Goal: Transaction & Acquisition: Purchase product/service

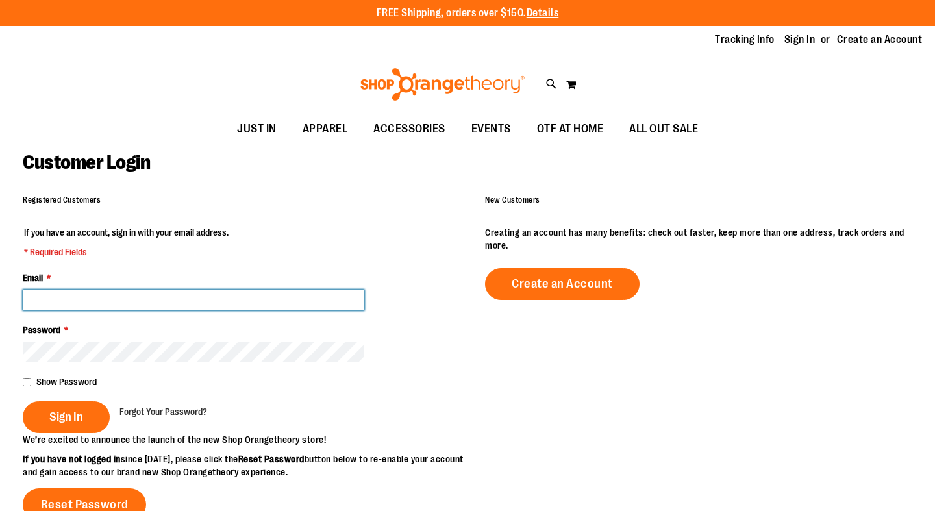
type input "**********"
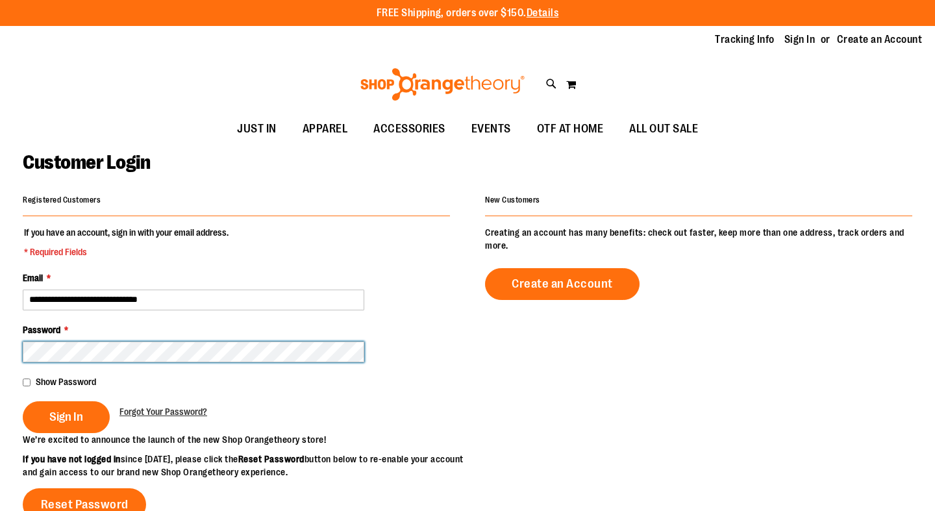
click at [66, 415] on button "Sign In" at bounding box center [66, 417] width 87 height 32
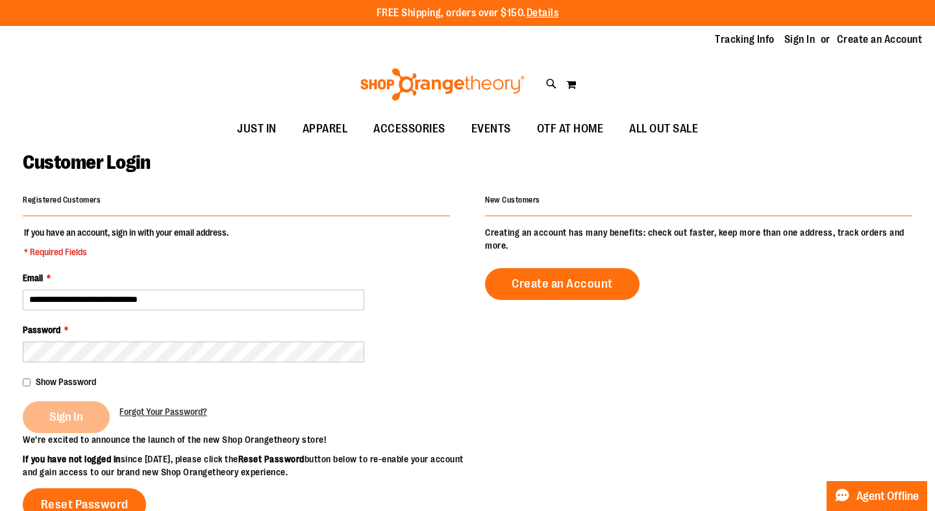
click at [71, 414] on div "Sign In" at bounding box center [71, 417] width 97 height 32
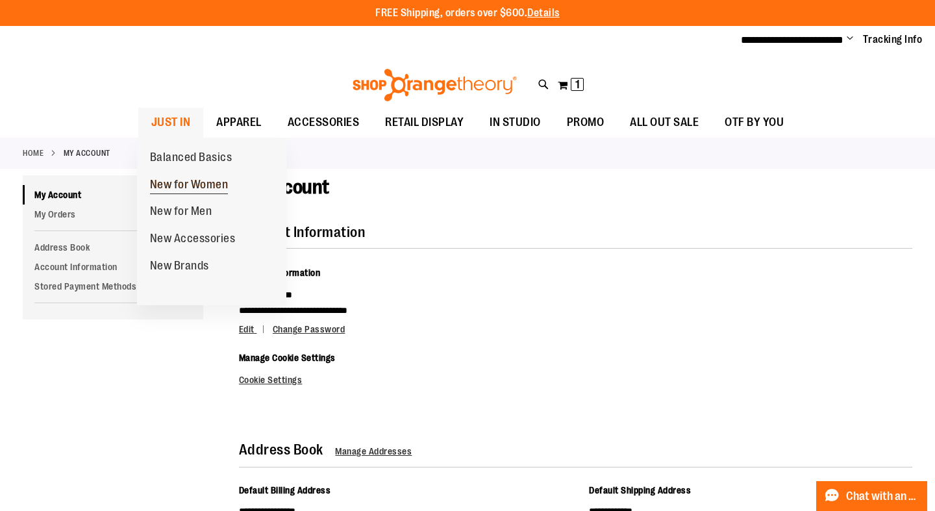
click at [201, 183] on span "New for Women" at bounding box center [189, 186] width 79 height 16
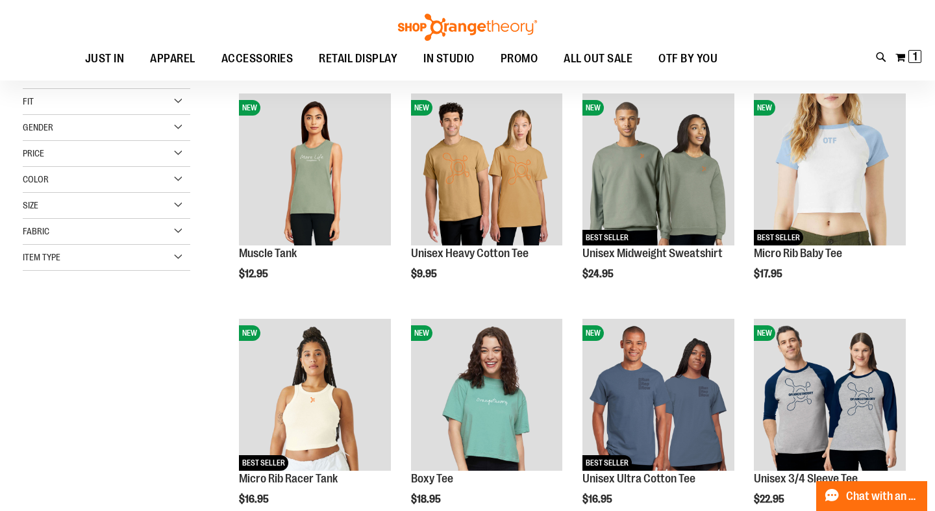
scroll to position [156, 0]
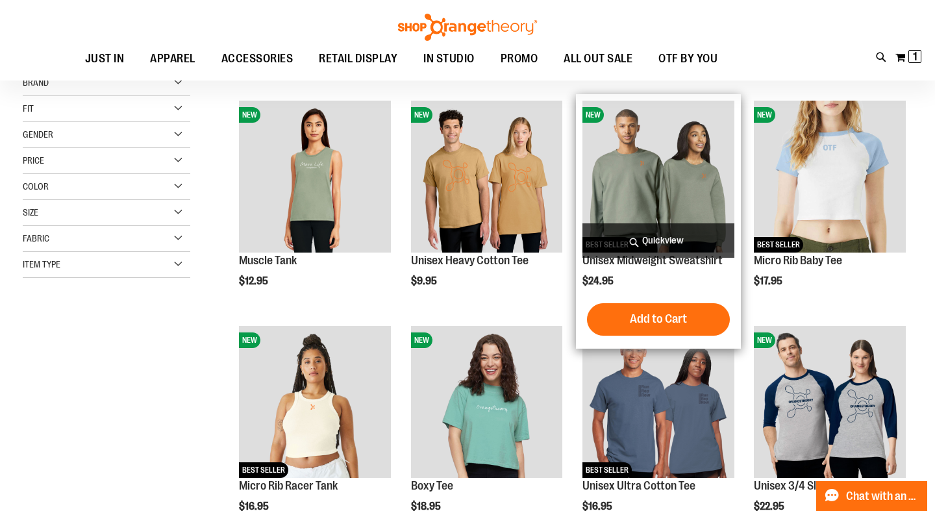
click at [652, 166] on img "product" at bounding box center [658, 177] width 152 height 152
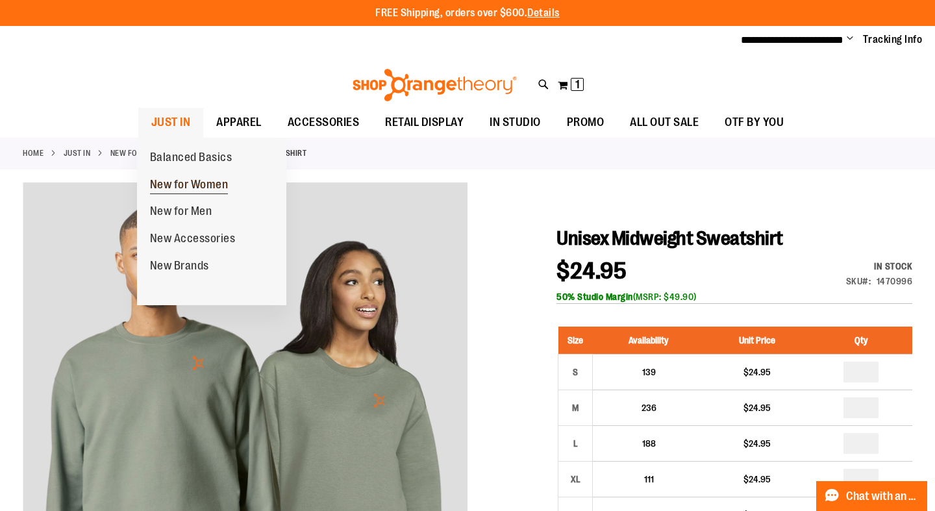
click at [186, 180] on span "New for Women" at bounding box center [189, 186] width 79 height 16
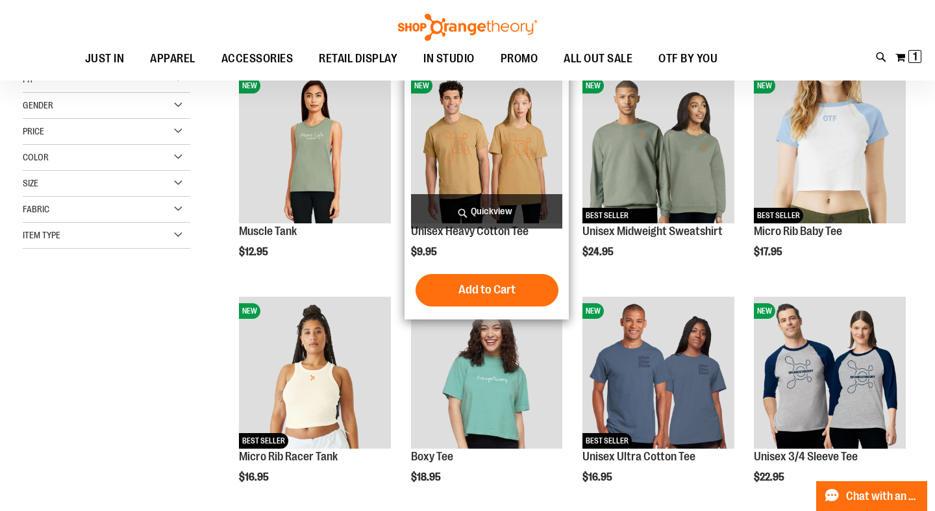
scroll to position [186, 0]
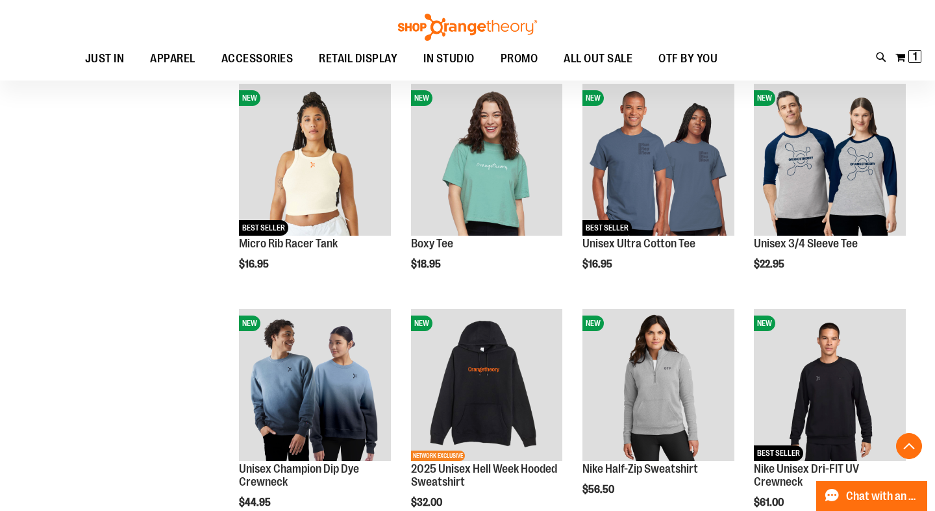
scroll to position [398, 0]
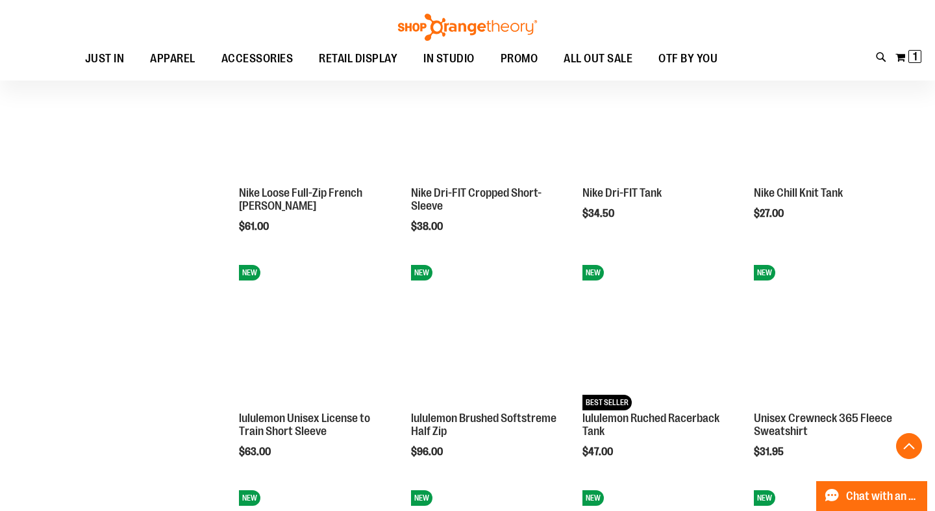
scroll to position [902, 0]
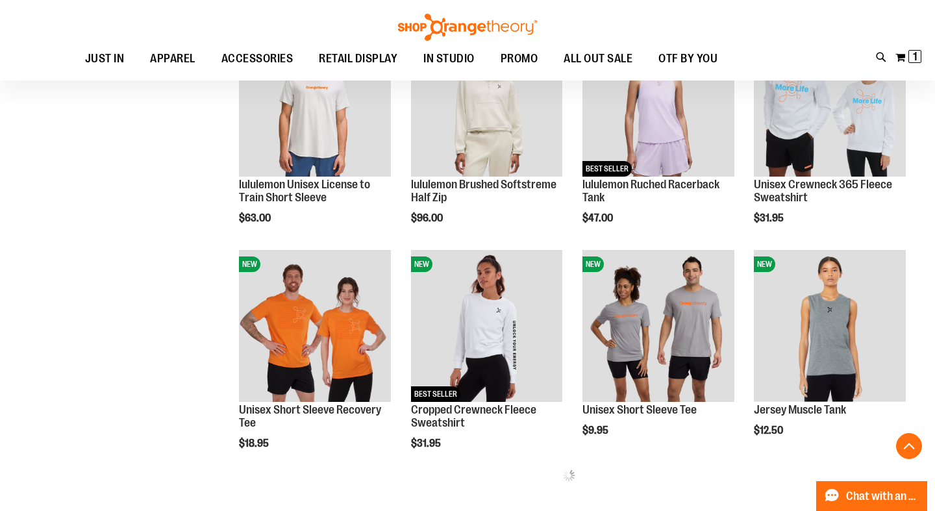
scroll to position [1135, 0]
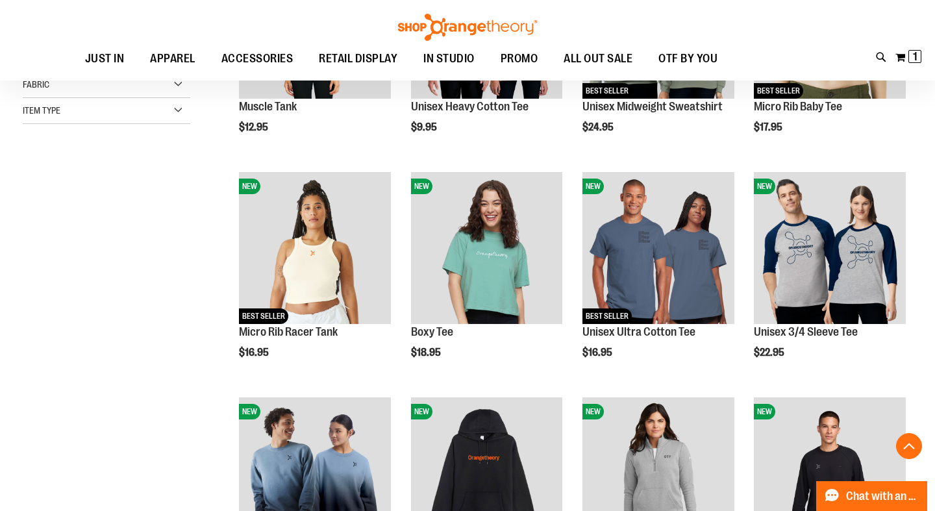
scroll to position [316, 0]
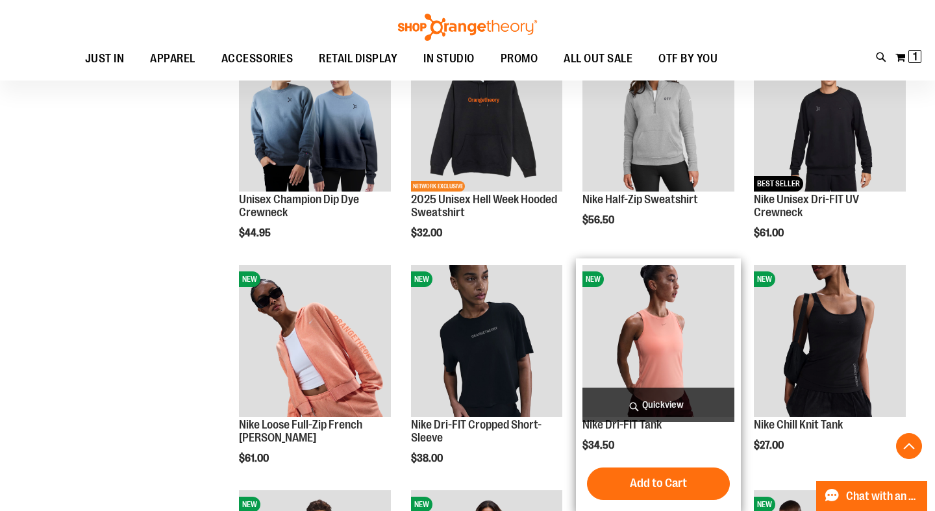
scroll to position [678, 0]
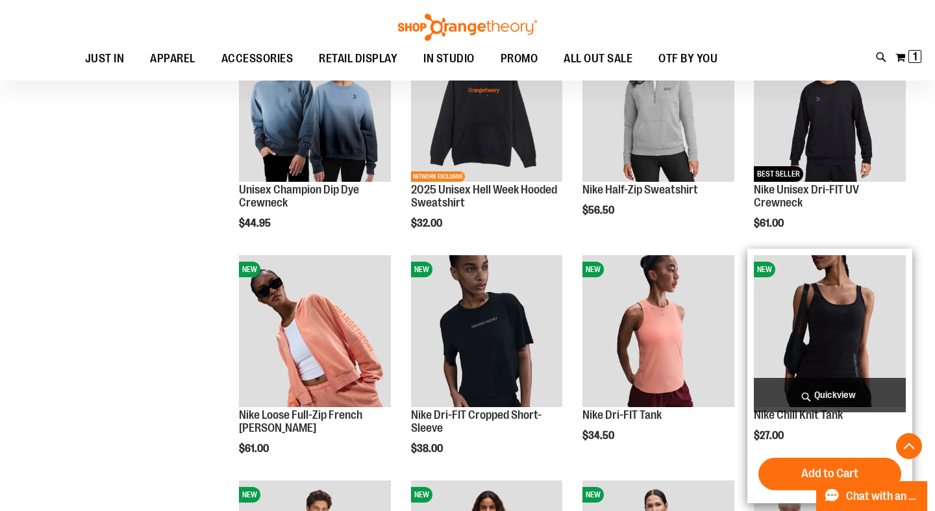
click at [824, 319] on img "product" at bounding box center [830, 331] width 152 height 152
click at [840, 398] on span "Quickview" at bounding box center [830, 395] width 152 height 34
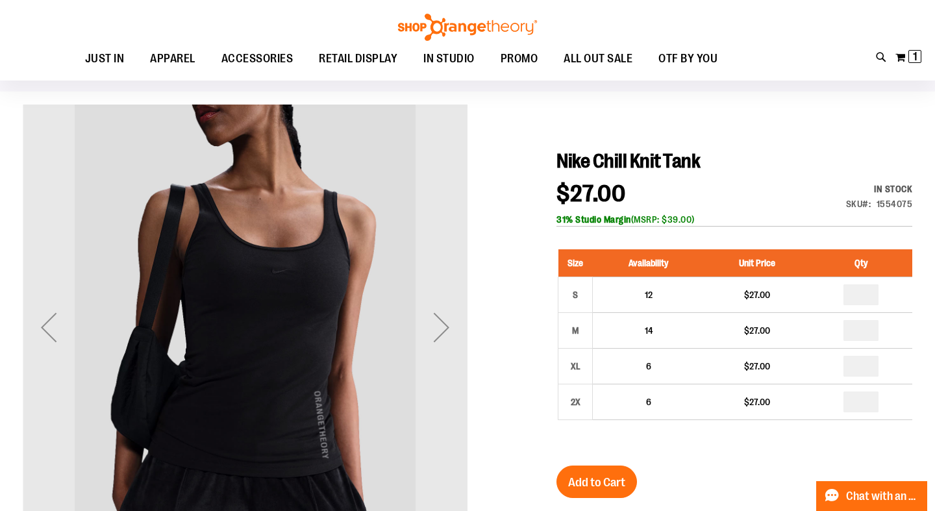
scroll to position [86, 0]
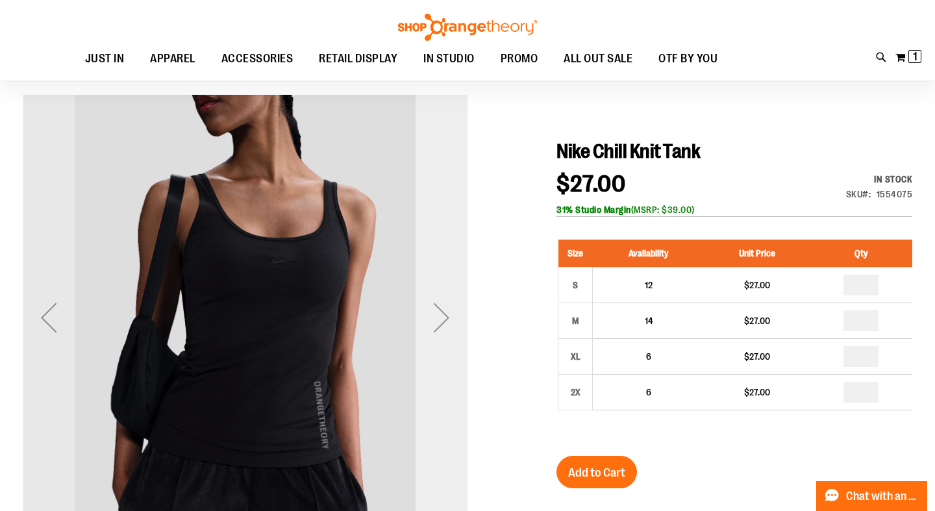
click at [446, 321] on div "Next" at bounding box center [441, 317] width 52 height 52
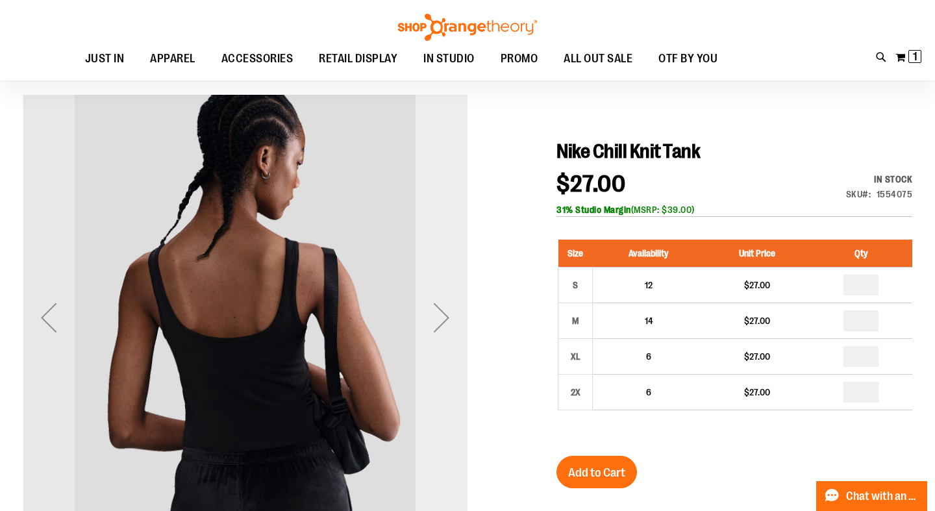
click at [441, 318] on div "Next" at bounding box center [441, 317] width 52 height 52
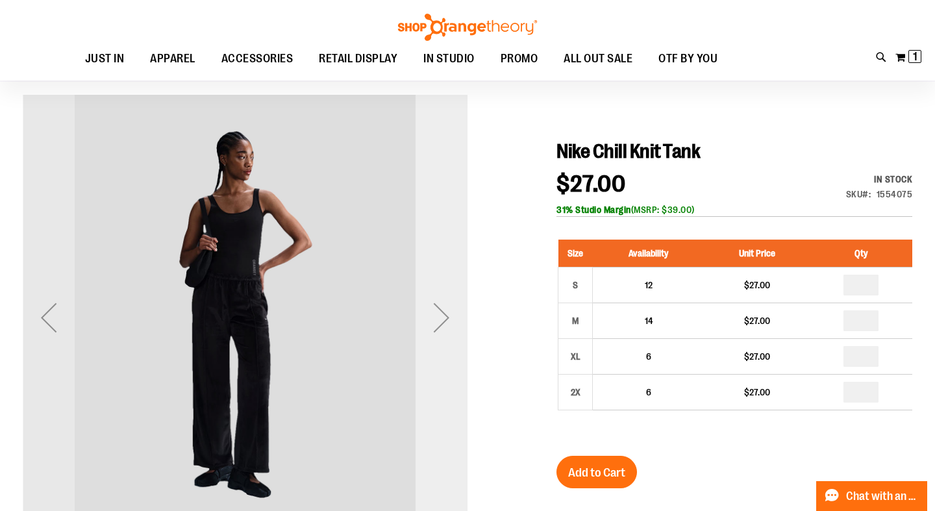
click at [441, 319] on div "Next" at bounding box center [441, 317] width 52 height 52
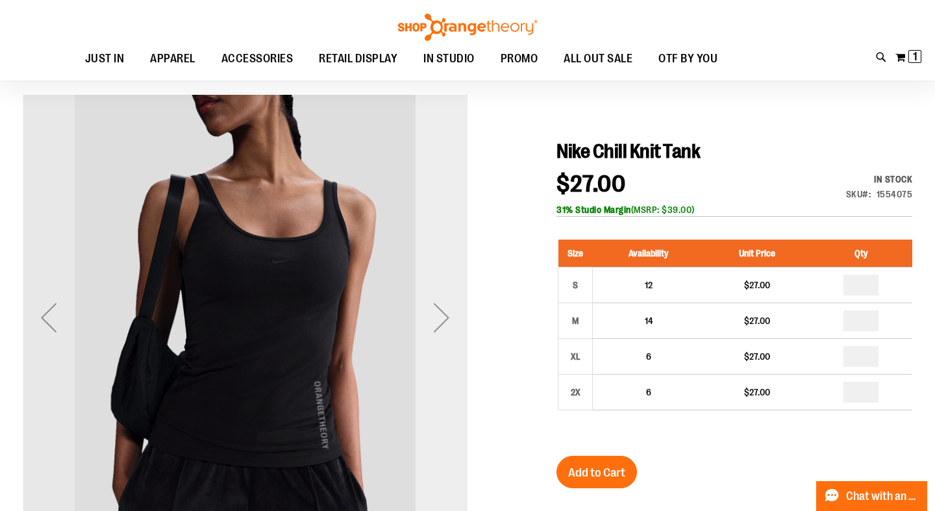
click at [441, 319] on div "Next" at bounding box center [441, 317] width 52 height 52
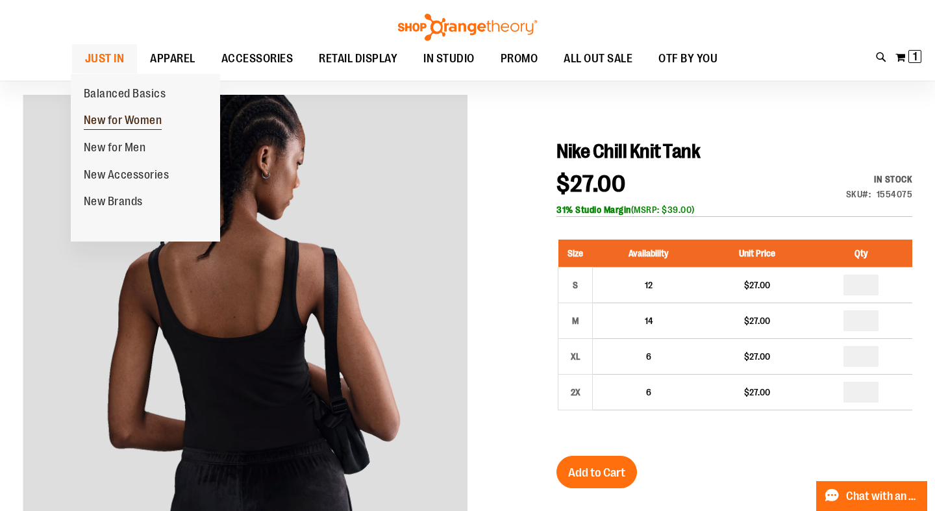
click at [123, 119] on span "New for Women" at bounding box center [123, 122] width 79 height 16
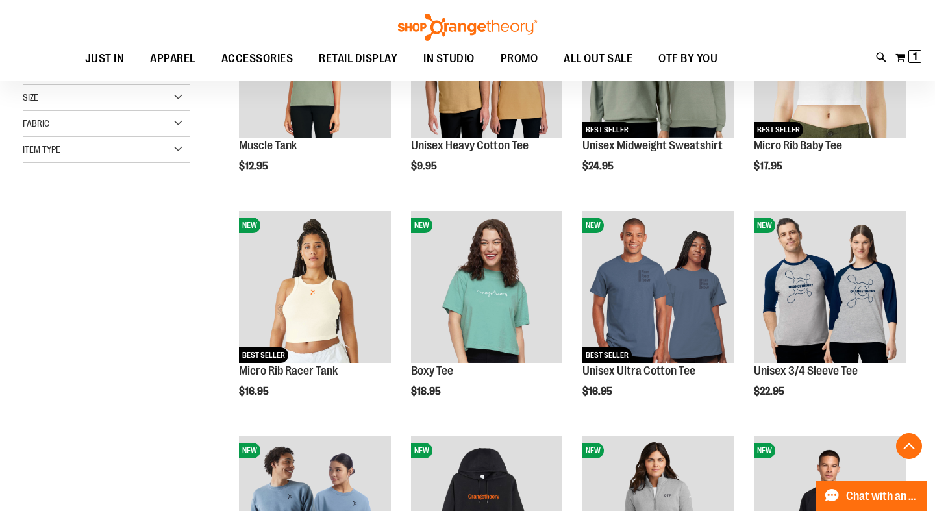
scroll to position [626, 0]
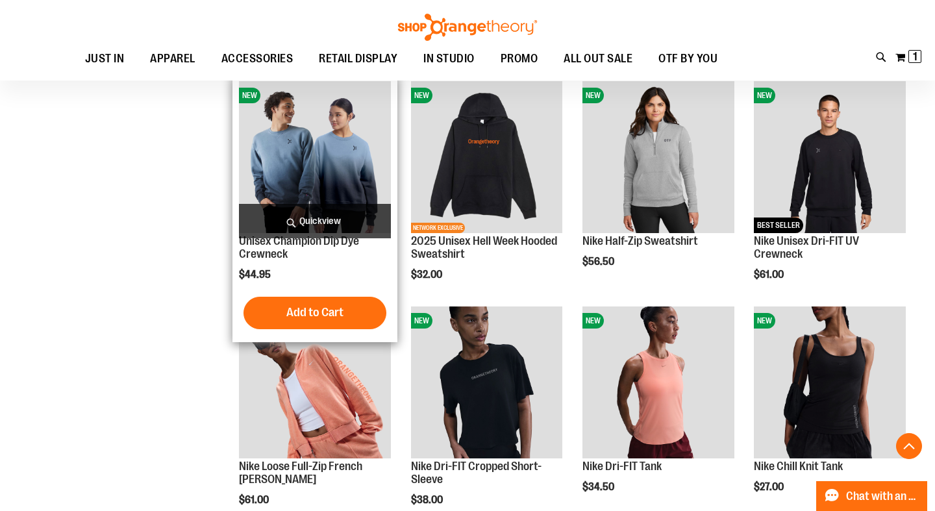
click at [329, 273] on div "$44.95" at bounding box center [315, 273] width 152 height 13
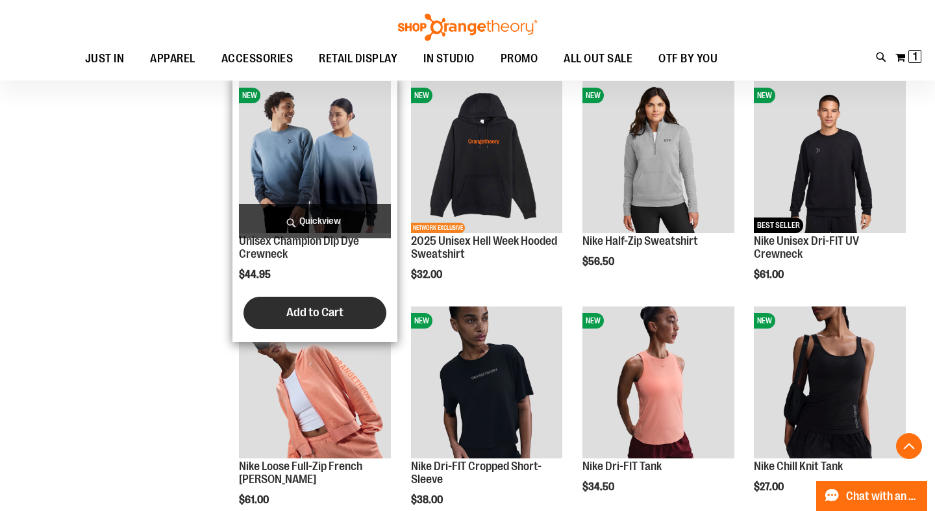
click at [330, 315] on span "Add to Cart" at bounding box center [314, 312] width 57 height 14
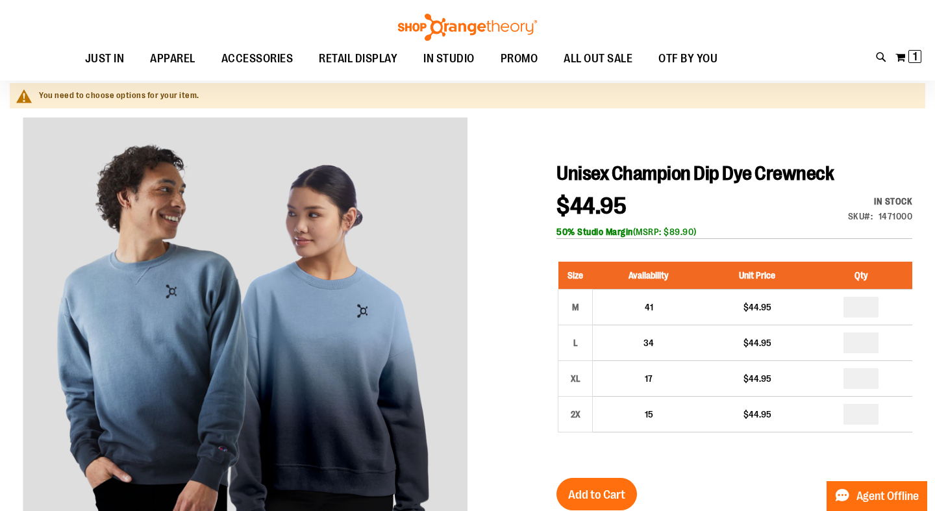
scroll to position [101, 0]
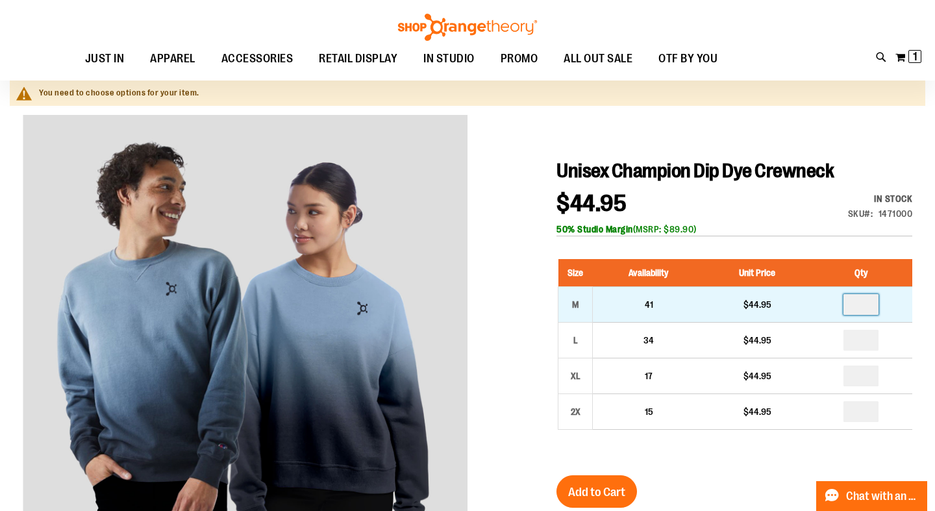
click at [876, 305] on input "number" at bounding box center [860, 304] width 35 height 21
type input "*"
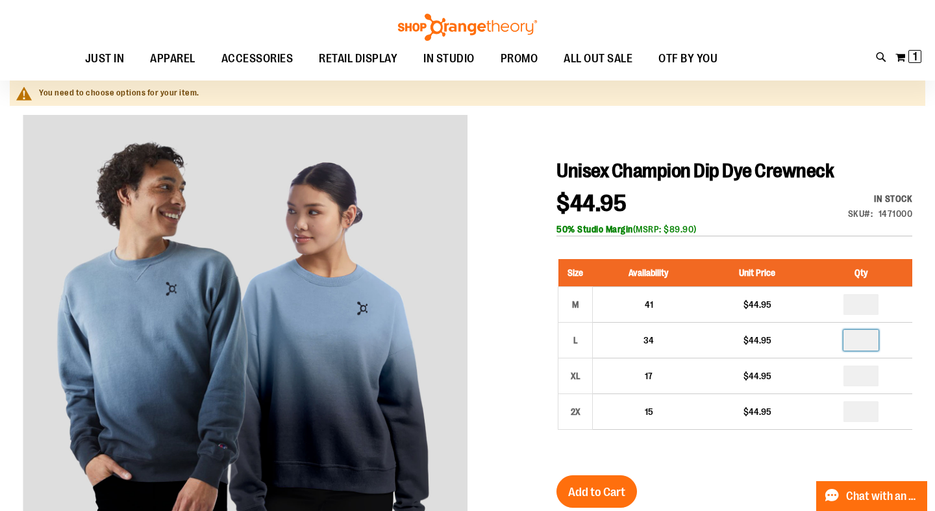
click at [874, 340] on input "number" at bounding box center [860, 340] width 35 height 21
type input "*"
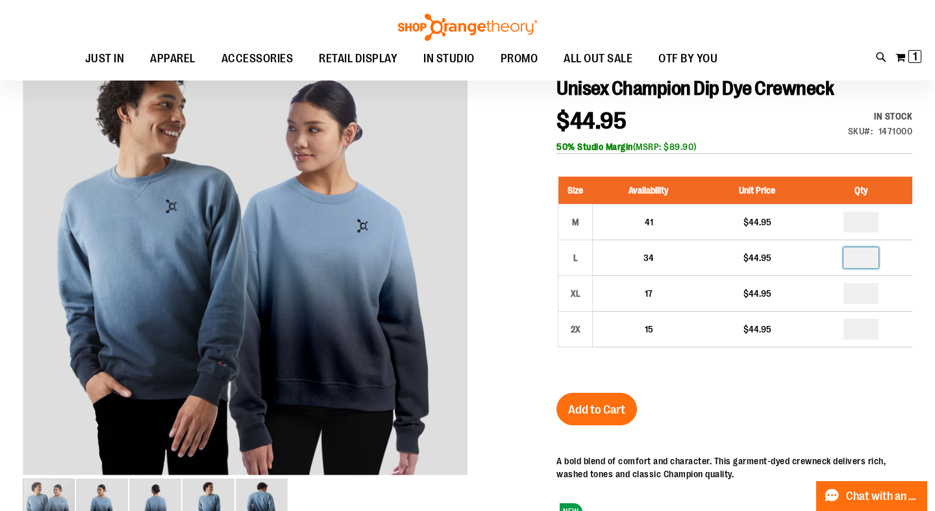
scroll to position [184, 0]
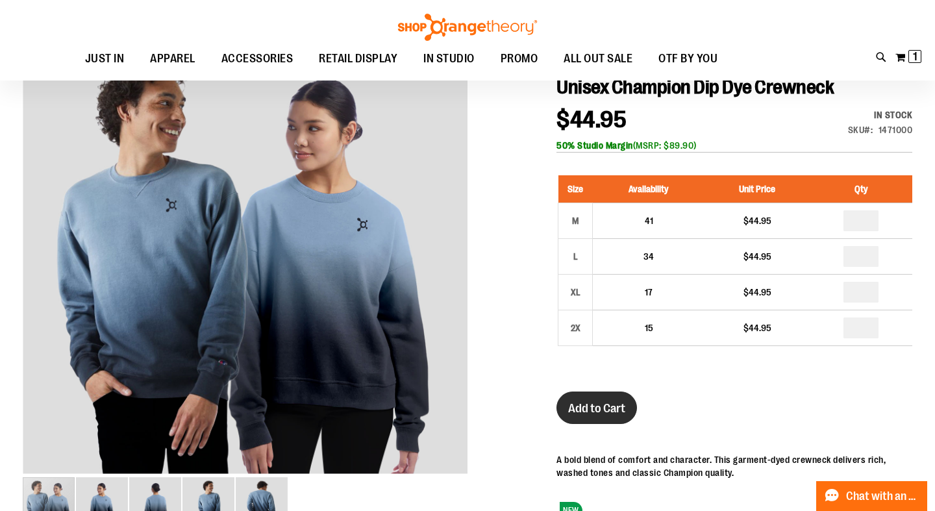
click at [603, 410] on span "Add to Cart" at bounding box center [596, 408] width 57 height 14
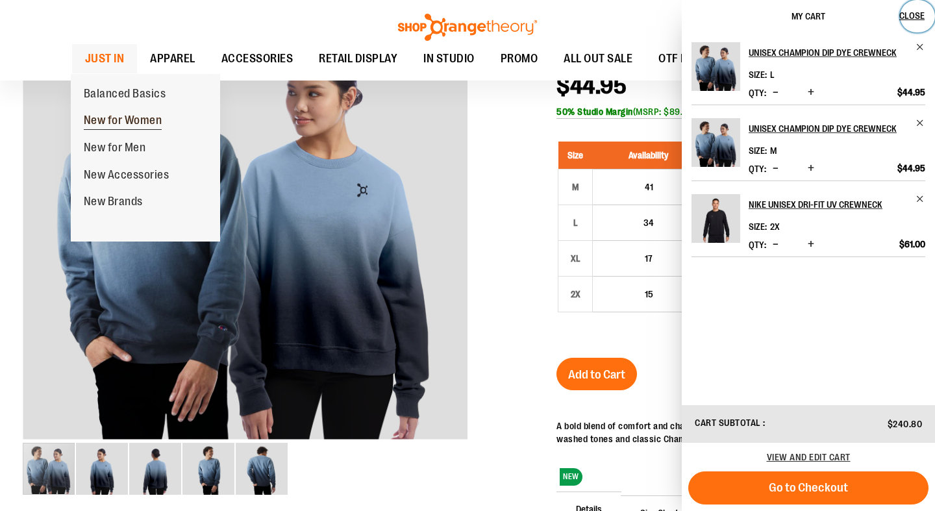
click at [117, 121] on span "New for Women" at bounding box center [123, 122] width 79 height 16
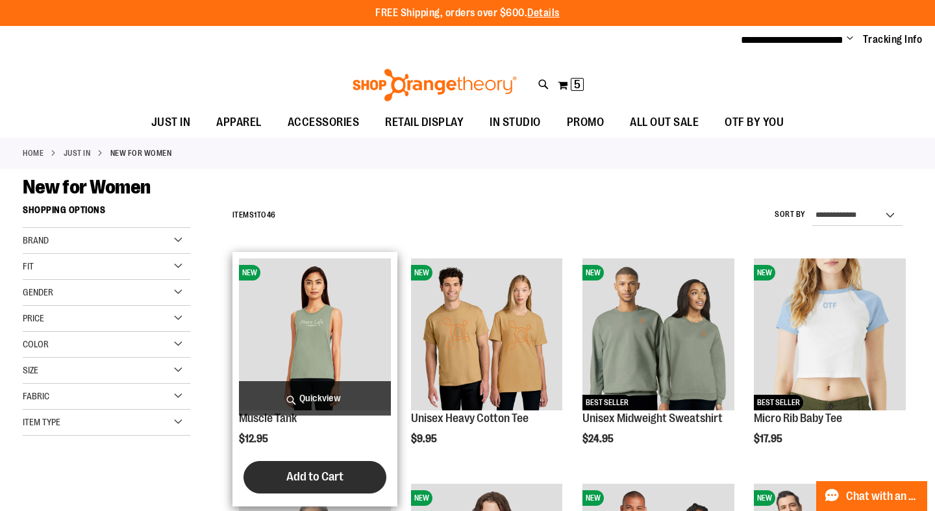
click at [323, 478] on span "Add to Cart" at bounding box center [314, 476] width 57 height 14
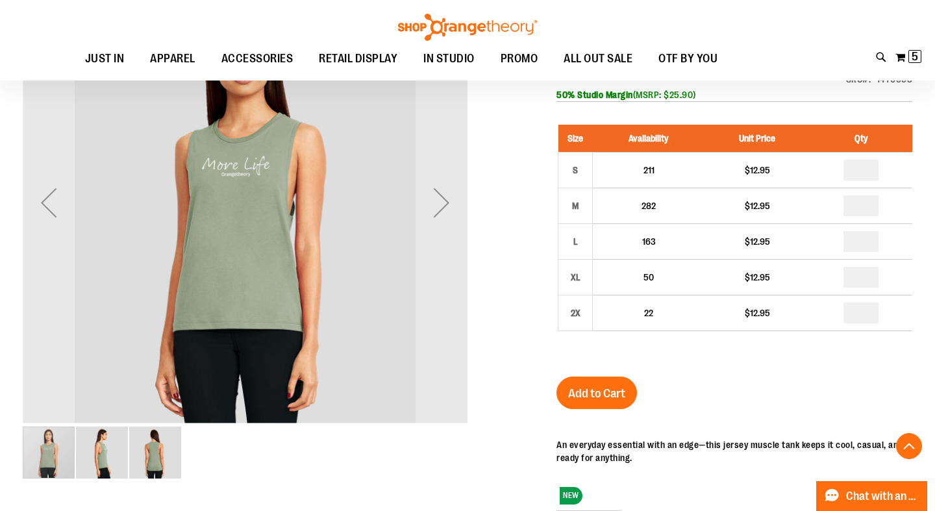
scroll to position [237, 0]
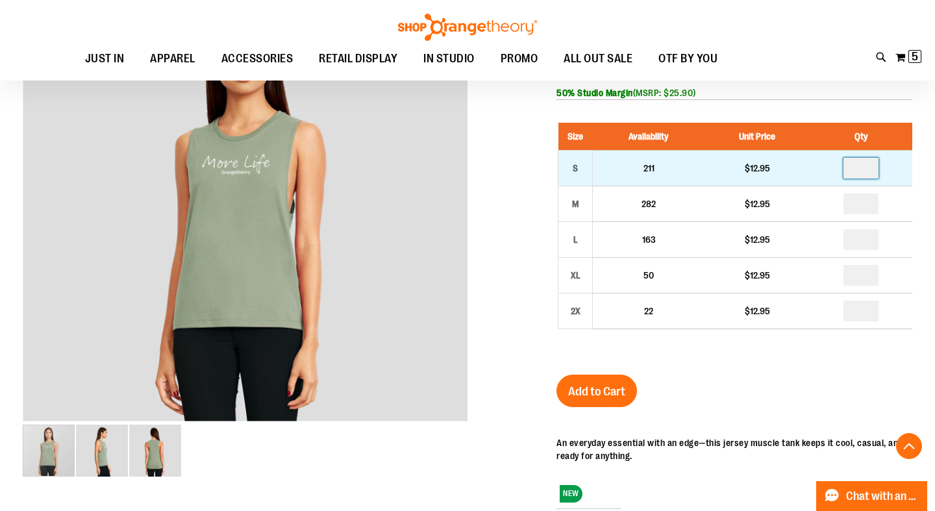
click at [874, 167] on input "number" at bounding box center [860, 168] width 35 height 21
type input "*"
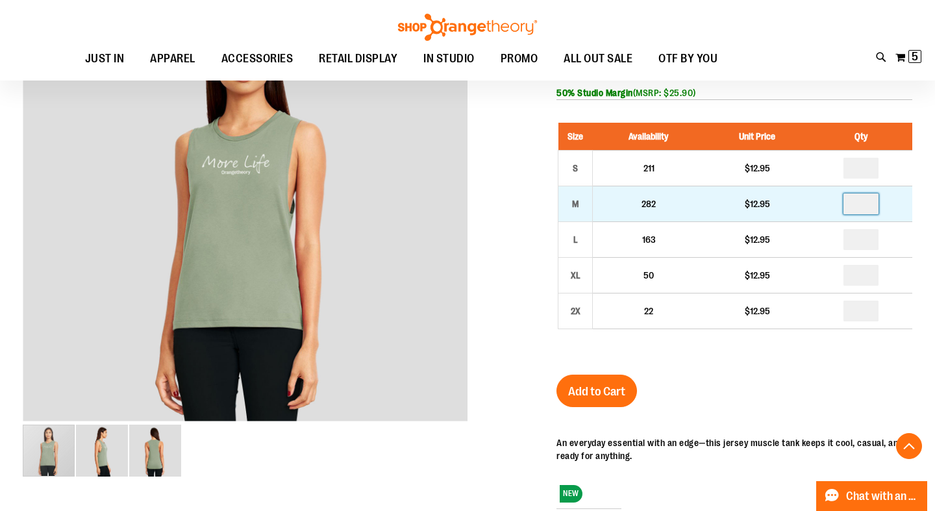
click at [867, 204] on input "number" at bounding box center [860, 203] width 35 height 21
type input "*"
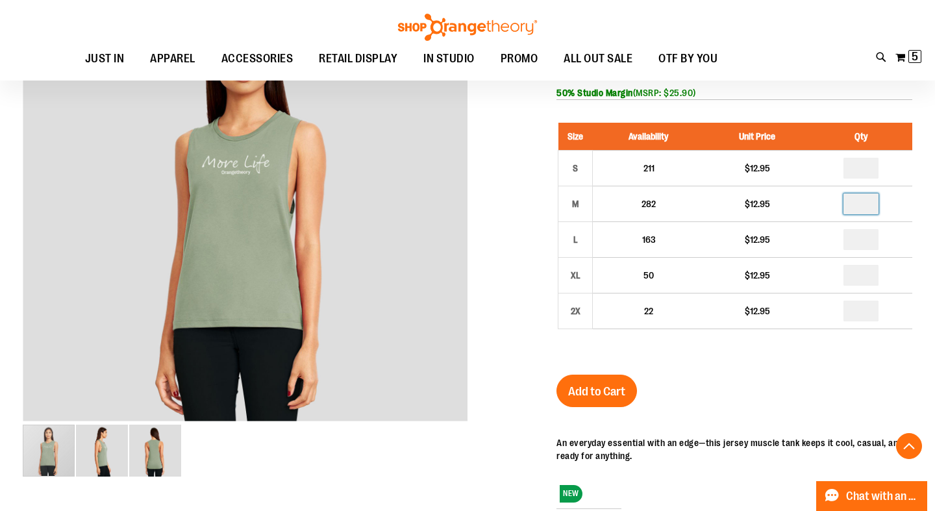
click at [744, 356] on div "Size Availability Unit Price Qty S 211 $12.95 * M 282 $12.95 * L" at bounding box center [734, 236] width 356 height 252
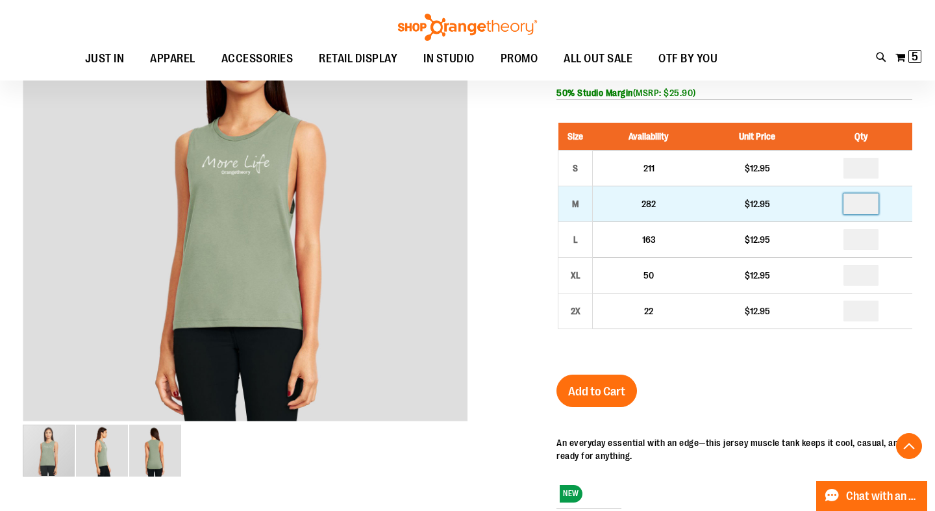
click at [872, 204] on input "*" at bounding box center [860, 203] width 35 height 21
type input "*"
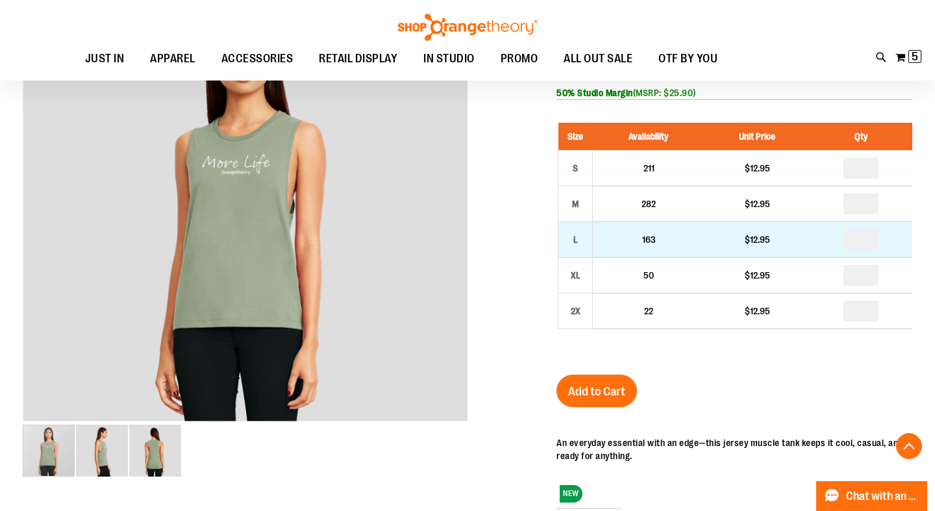
type input "*"
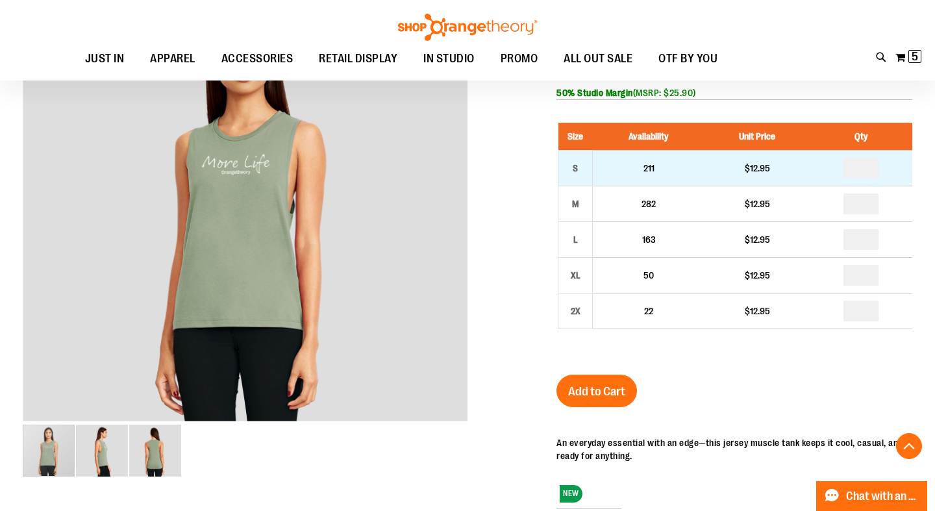
type input "*"
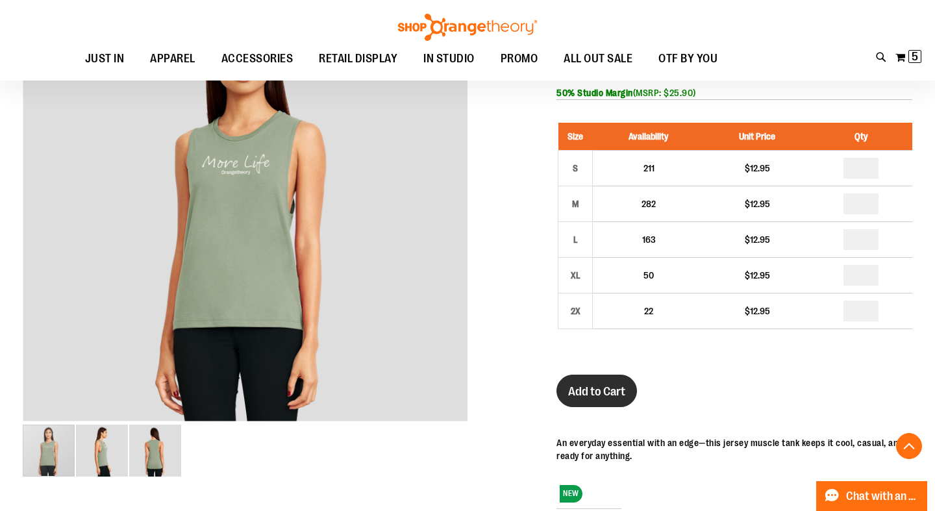
click at [598, 390] on span "Add to Cart" at bounding box center [596, 391] width 57 height 14
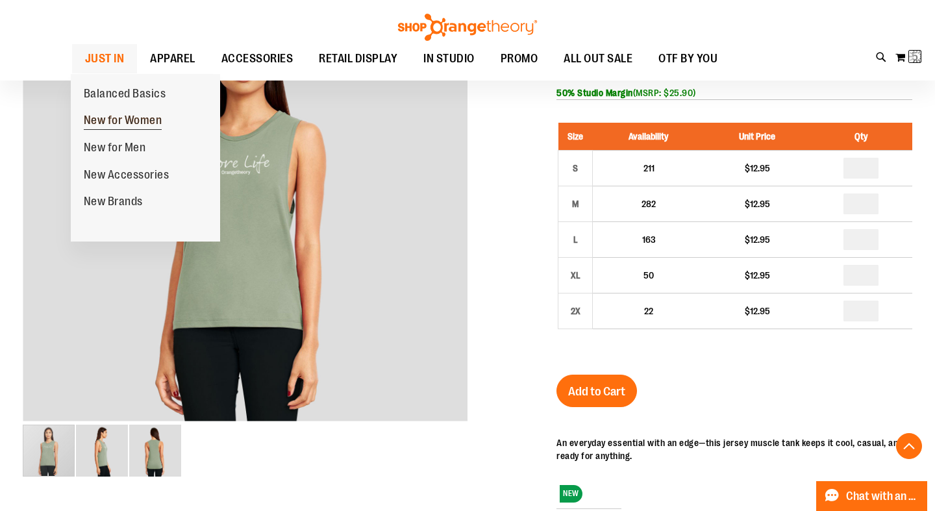
click at [113, 117] on span "New for Women" at bounding box center [123, 122] width 79 height 16
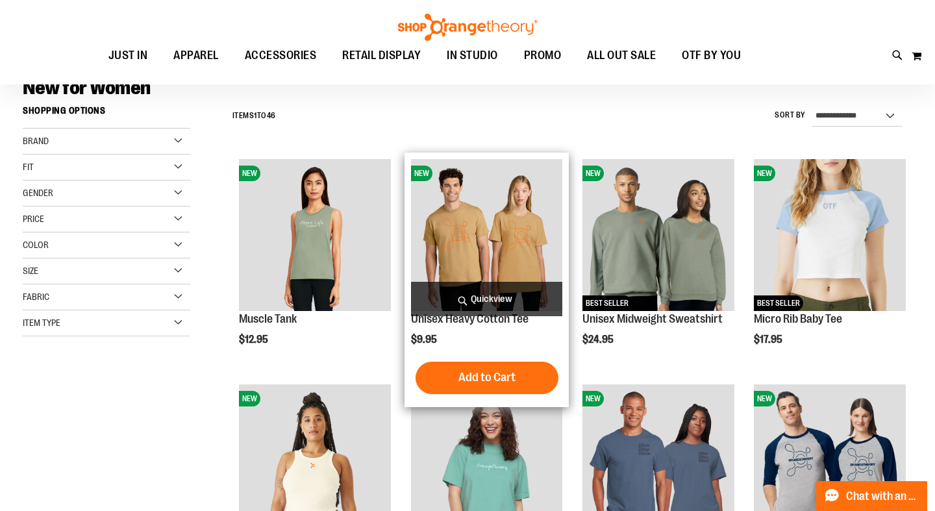
scroll to position [103, 0]
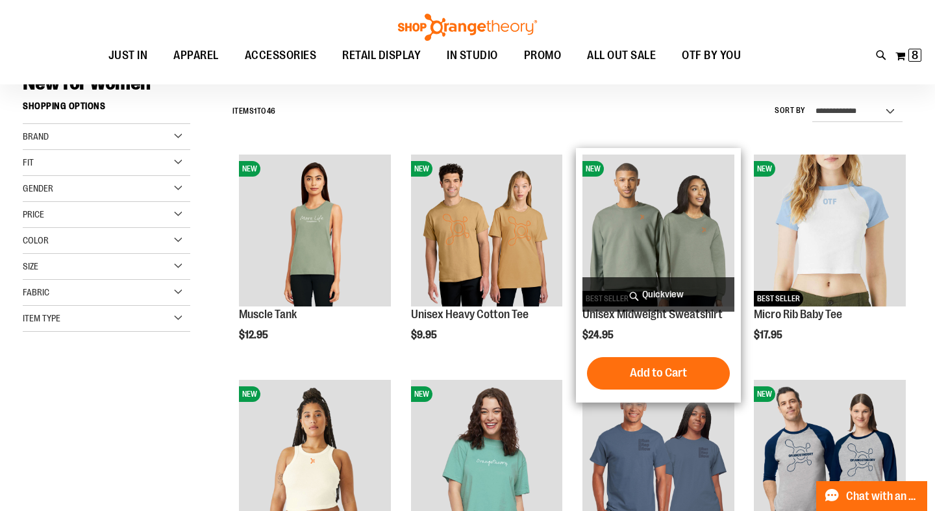
click at [667, 221] on img "product" at bounding box center [658, 230] width 152 height 152
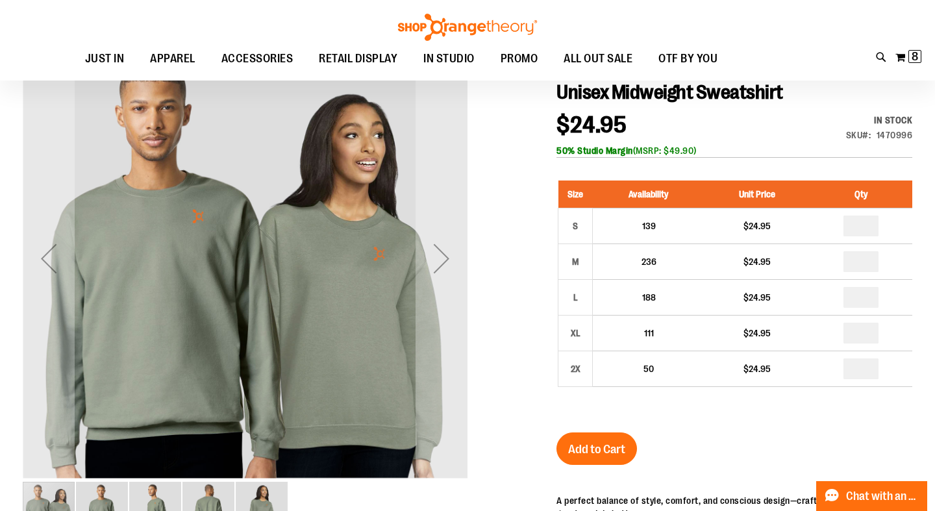
scroll to position [151, 0]
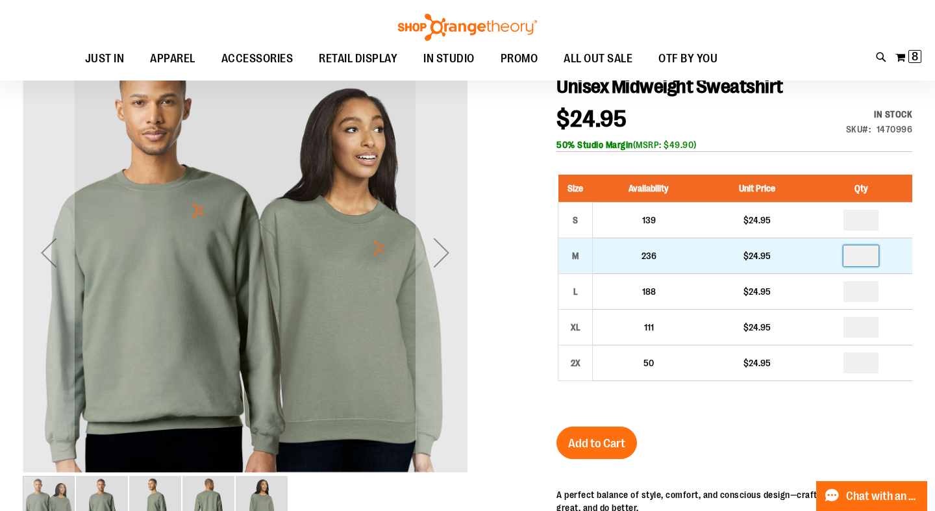
click at [871, 253] on input "number" at bounding box center [860, 255] width 35 height 21
type input "*"
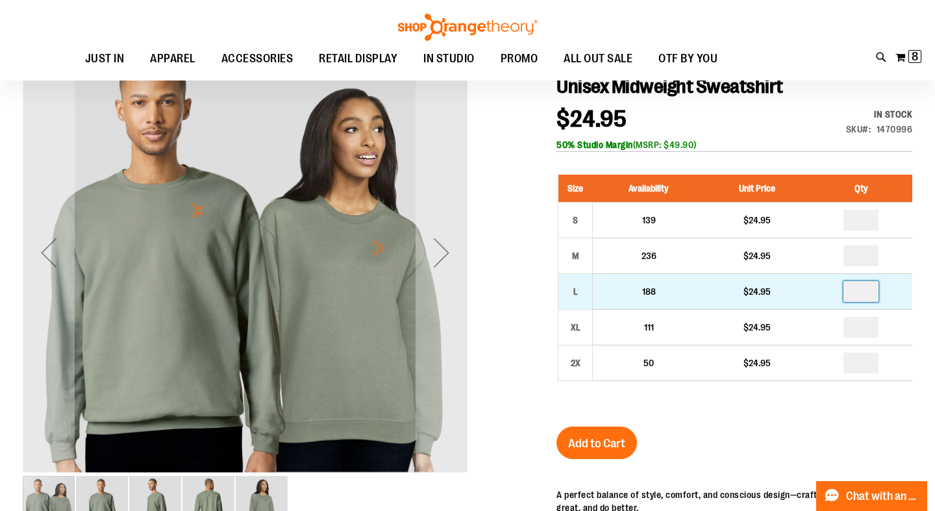
click at [869, 293] on input "number" at bounding box center [860, 291] width 35 height 21
type input "*"
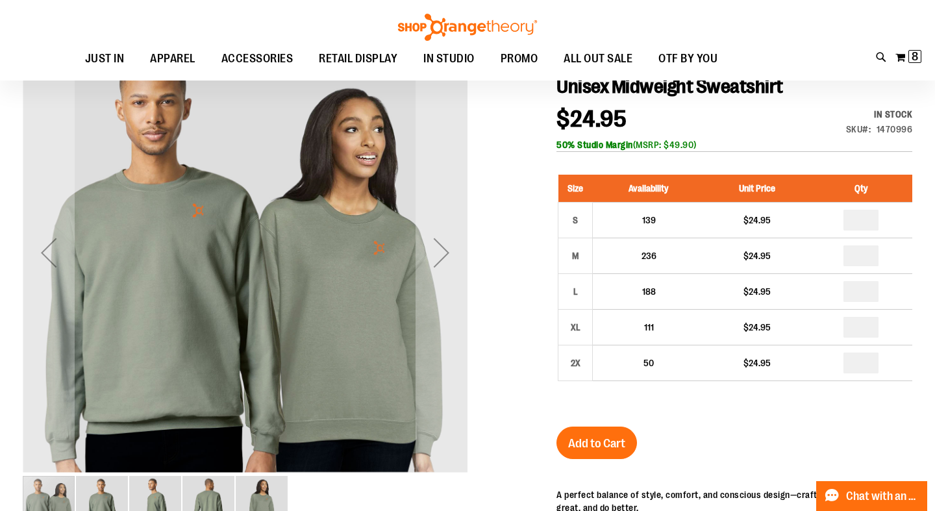
click at [518, 218] on div at bounding box center [467, 392] width 889 height 724
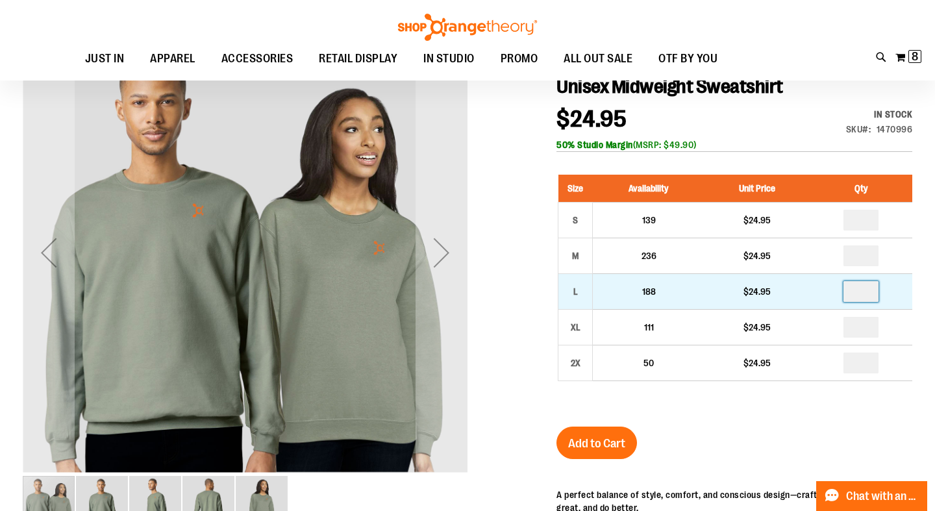
click at [868, 292] on input "*" at bounding box center [860, 291] width 35 height 21
type input "*"
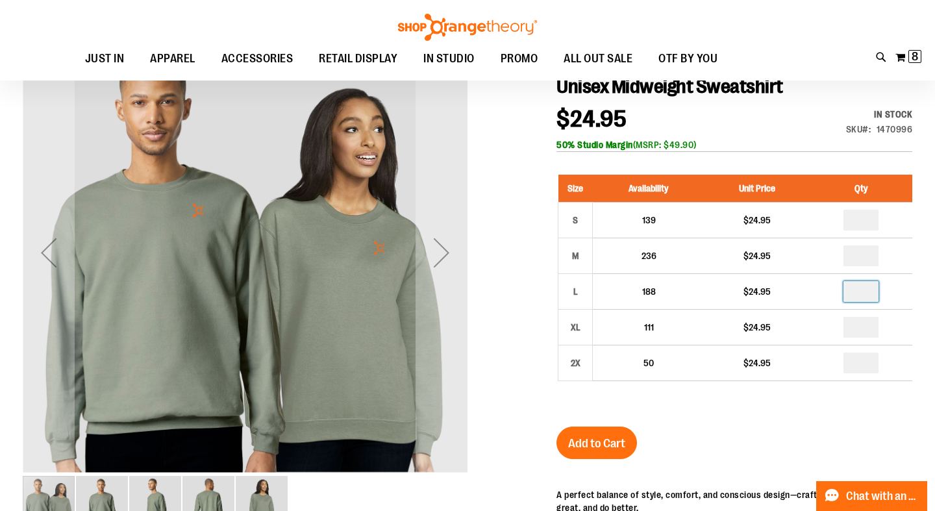
click at [539, 417] on div at bounding box center [467, 392] width 889 height 724
click at [593, 445] on span "Add to Cart" at bounding box center [596, 443] width 57 height 14
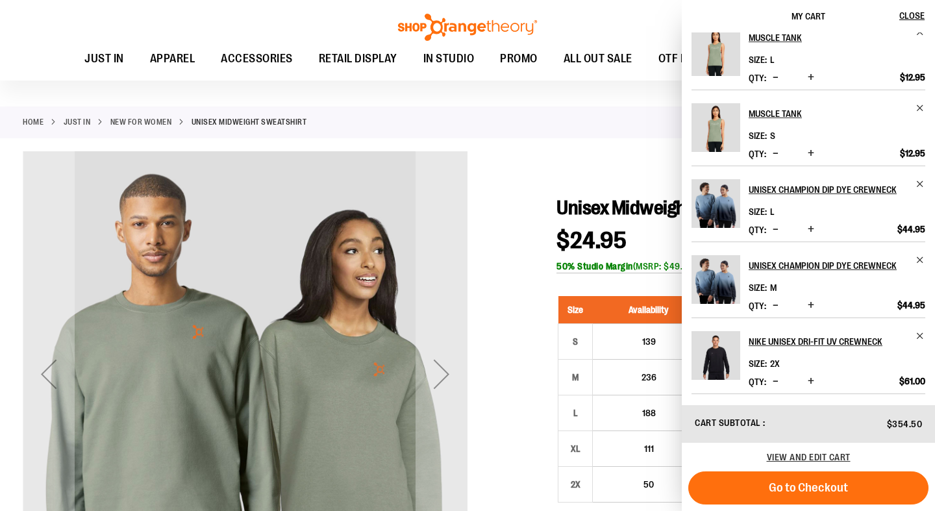
scroll to position [243, 0]
click at [772, 228] on span "Decrease product quantity" at bounding box center [775, 229] width 6 height 13
click at [773, 304] on span "Decrease product quantity" at bounding box center [775, 305] width 6 height 13
click at [918, 336] on span "Remove item" at bounding box center [920, 336] width 10 height 10
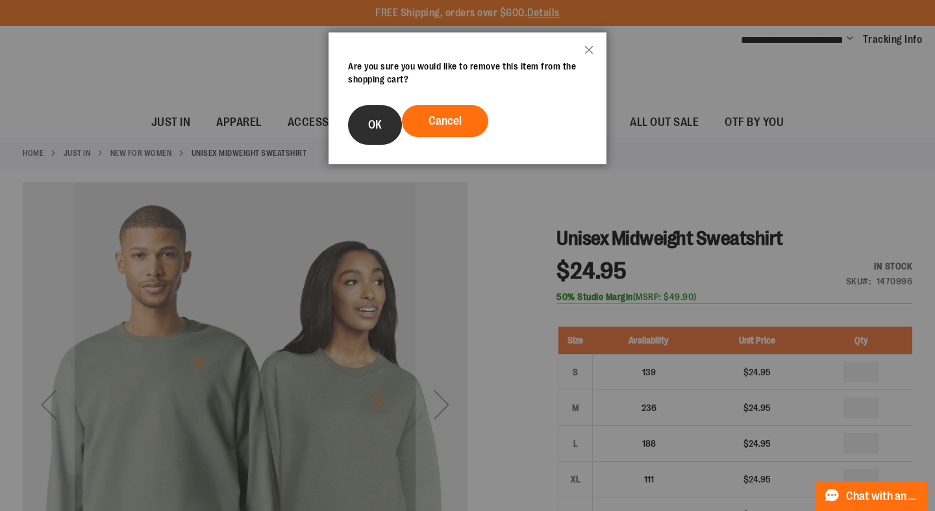
click at [378, 130] on span "OK" at bounding box center [375, 124] width 14 height 13
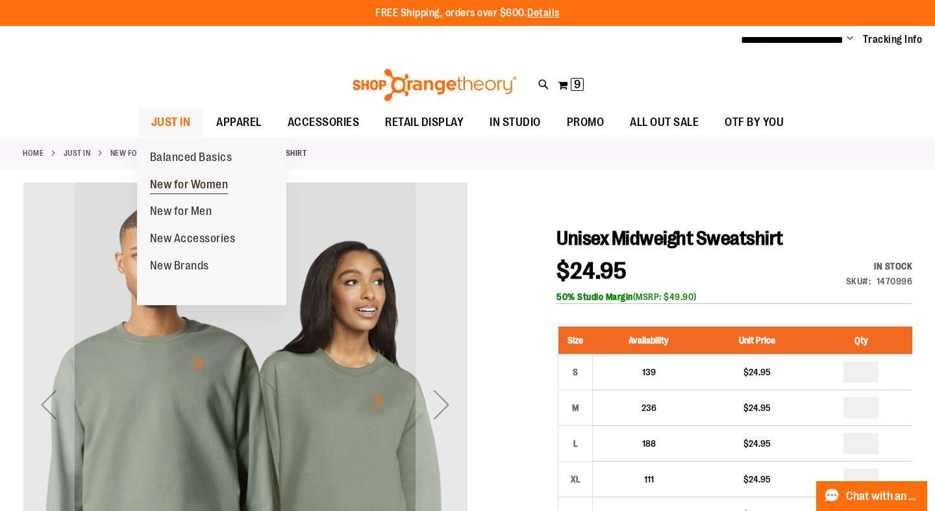
click at [189, 183] on span "New for Women" at bounding box center [189, 186] width 79 height 16
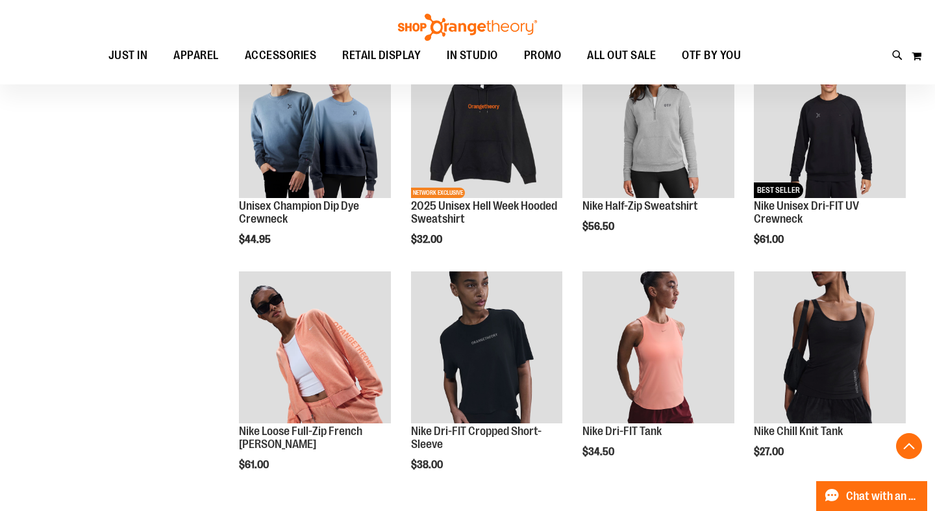
scroll to position [526, 0]
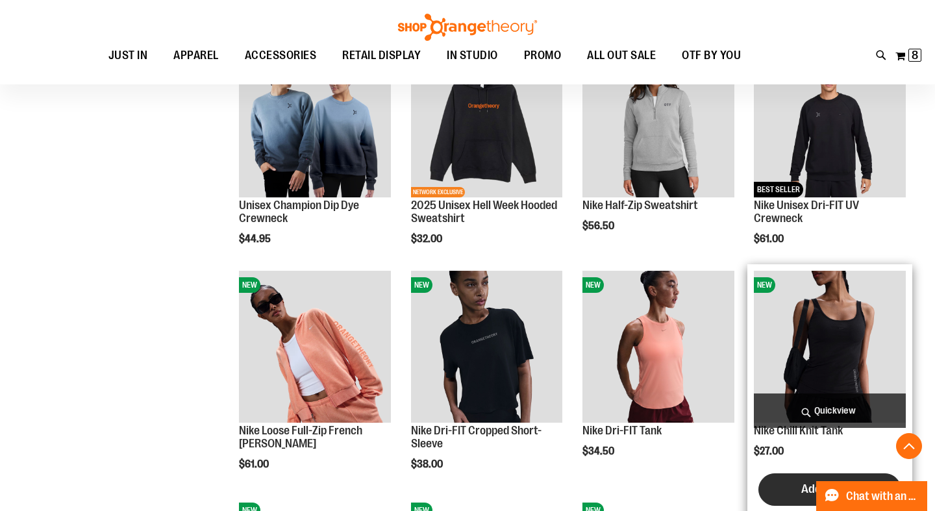
click at [791, 489] on button "Add to Cart" at bounding box center [829, 489] width 143 height 32
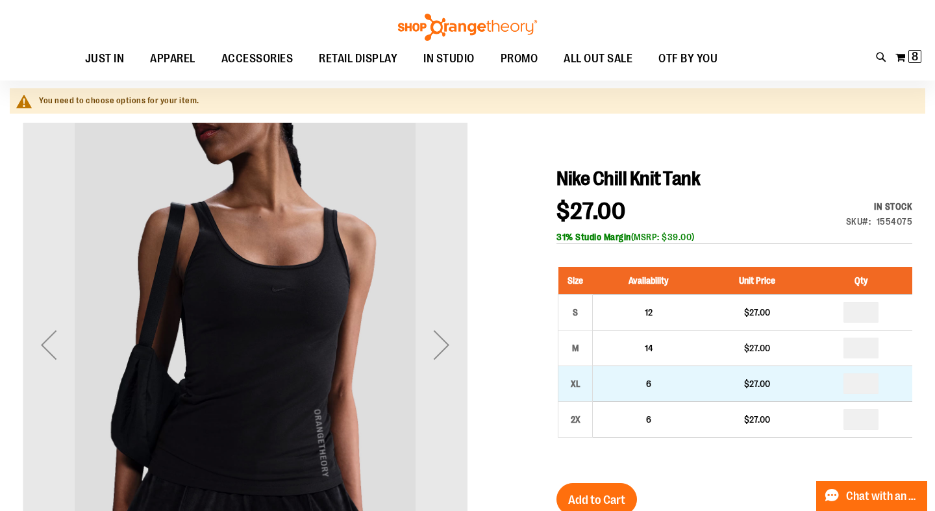
scroll to position [97, 0]
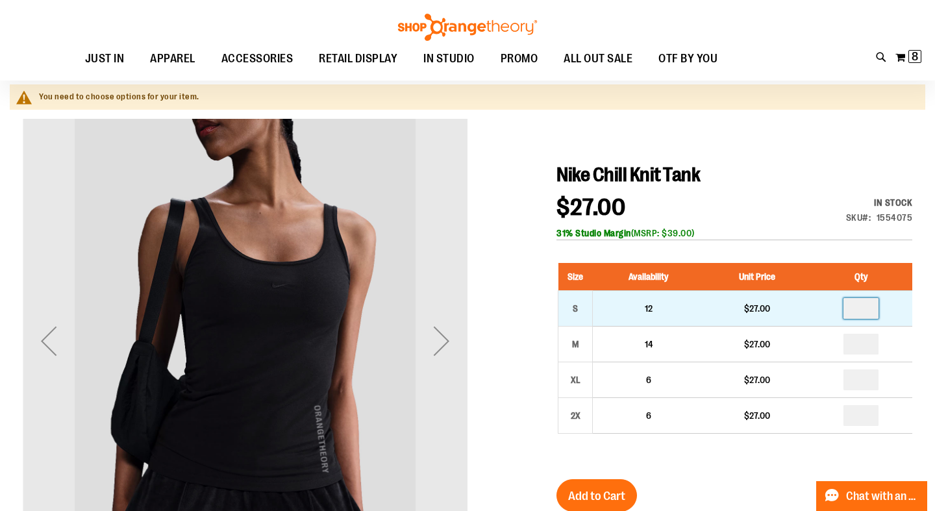
click at [871, 309] on input "number" at bounding box center [860, 308] width 35 height 21
type input "*"
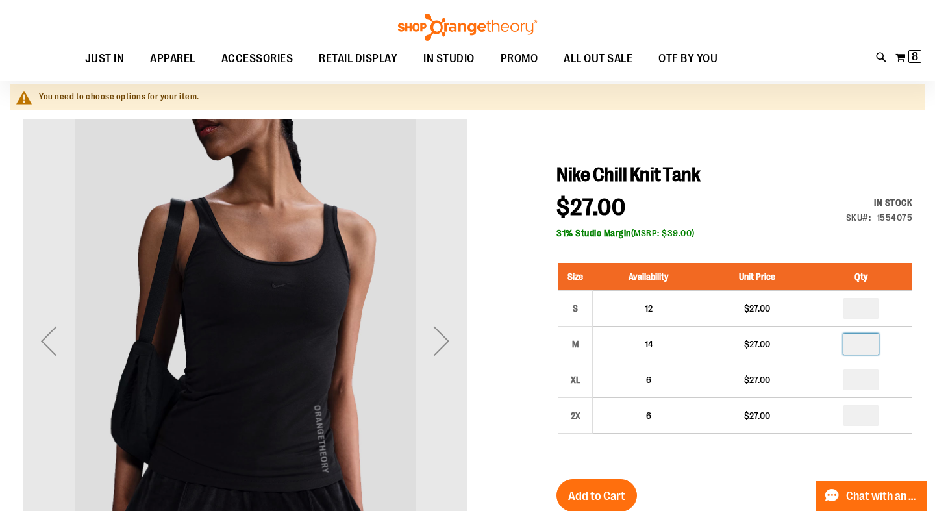
click at [870, 345] on input "number" at bounding box center [860, 344] width 35 height 21
type input "*"
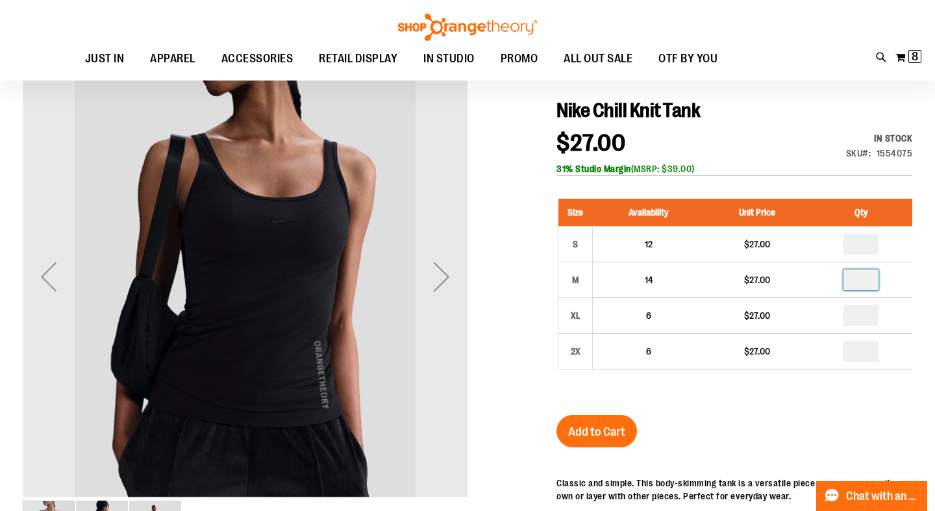
scroll to position [199, 0]
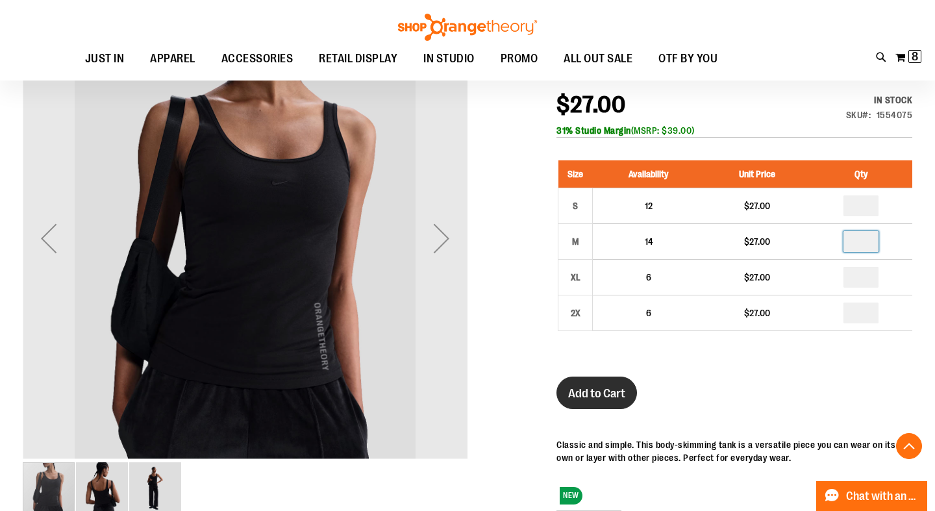
click at [599, 385] on button "Add to Cart" at bounding box center [596, 393] width 80 height 32
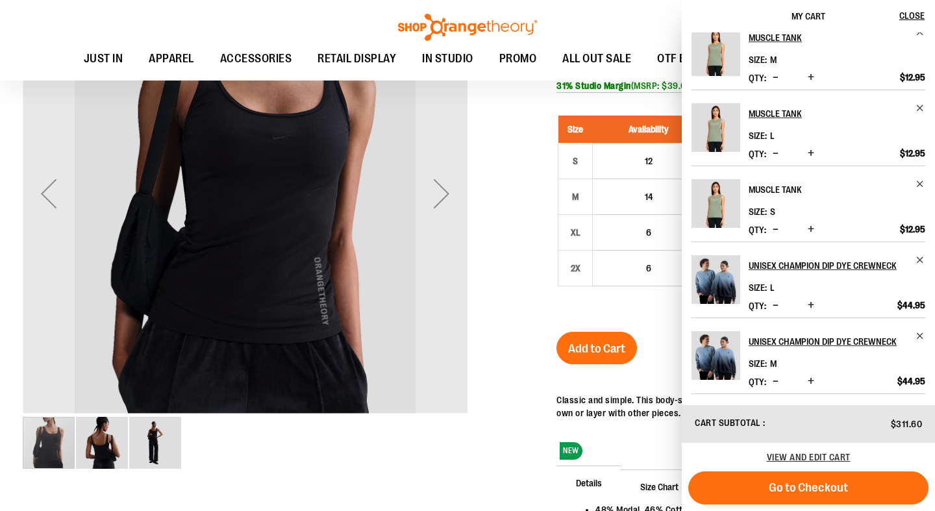
scroll to position [317, 0]
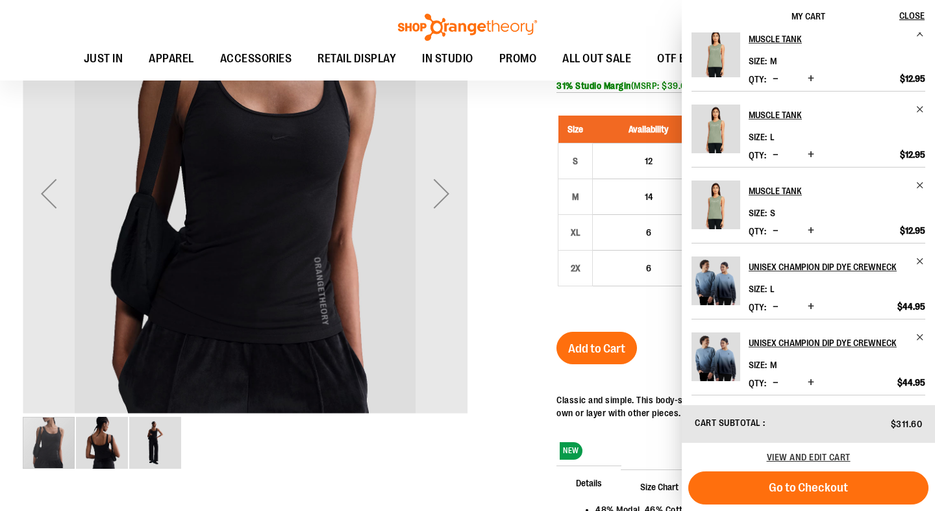
click at [508, 460] on div at bounding box center [467, 322] width 889 height 702
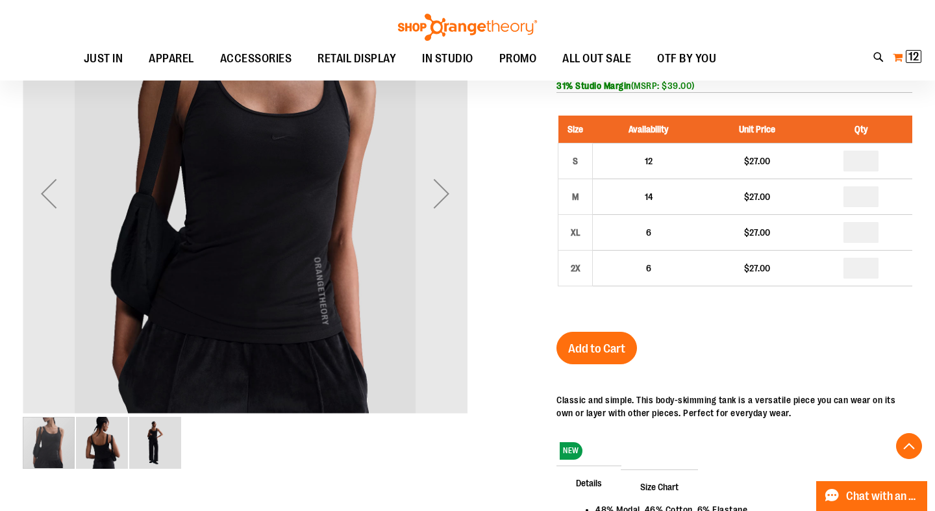
click at [915, 56] on span "12" at bounding box center [913, 56] width 10 height 13
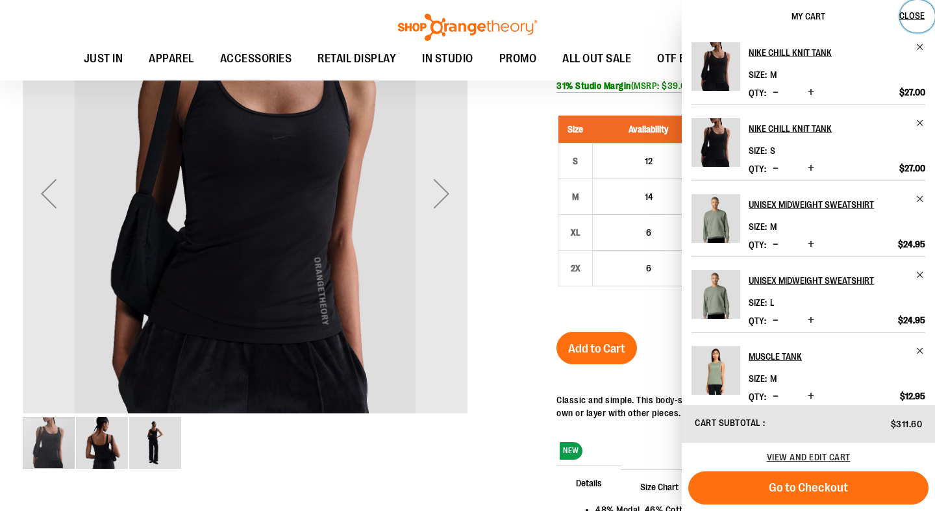
scroll to position [0, 0]
click at [909, 17] on span "Close" at bounding box center [911, 15] width 25 height 10
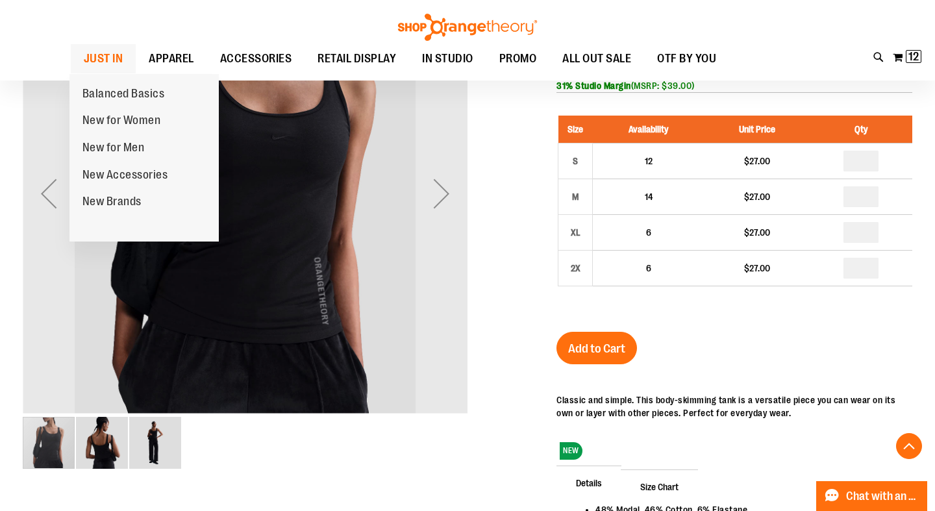
click at [106, 60] on span "JUST IN" at bounding box center [104, 58] width 40 height 29
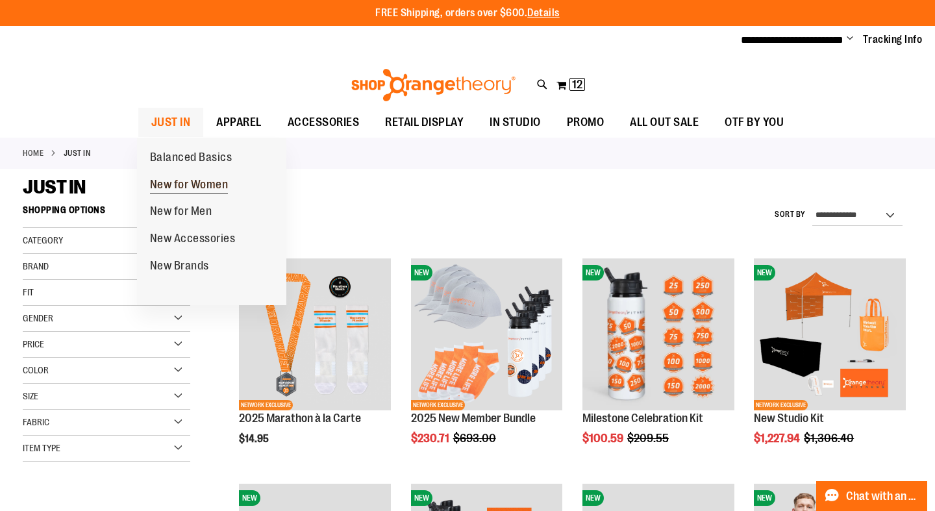
click at [188, 185] on span "New for Women" at bounding box center [189, 186] width 79 height 16
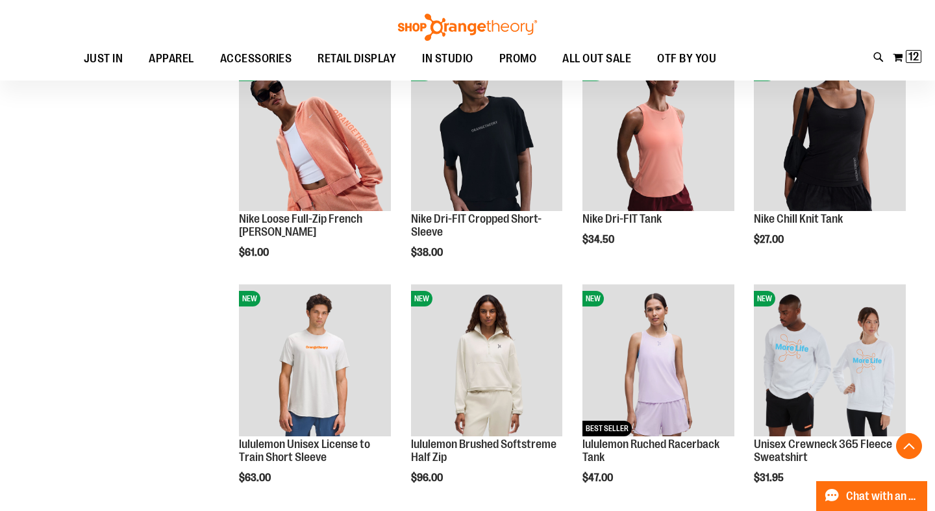
scroll to position [875, 0]
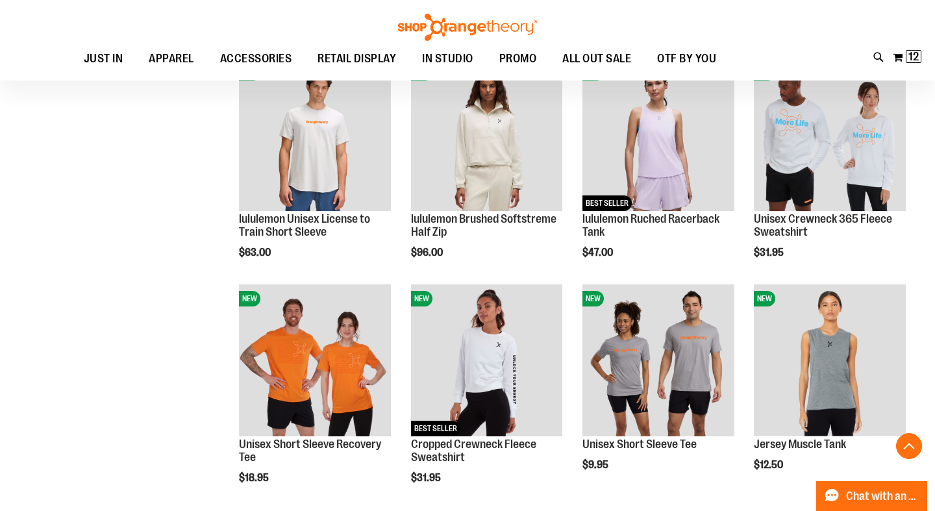
scroll to position [1100, 0]
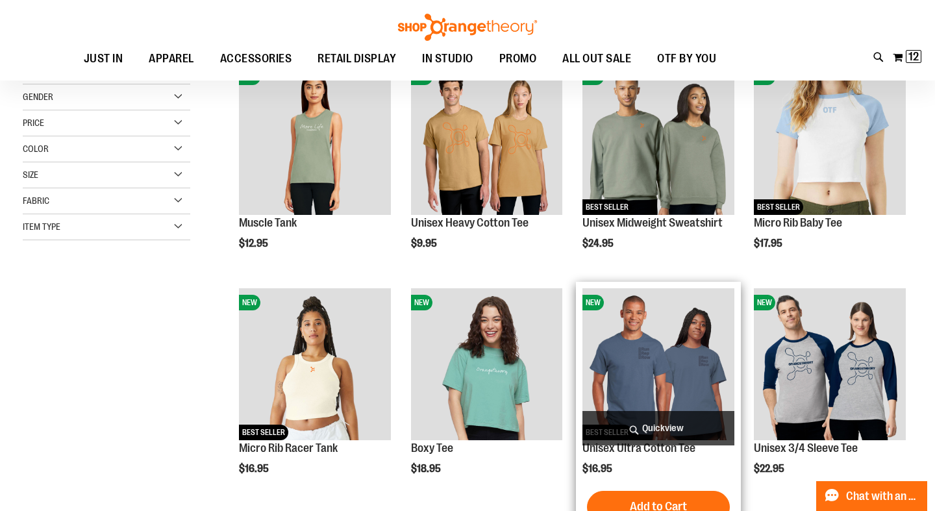
scroll to position [195, 0]
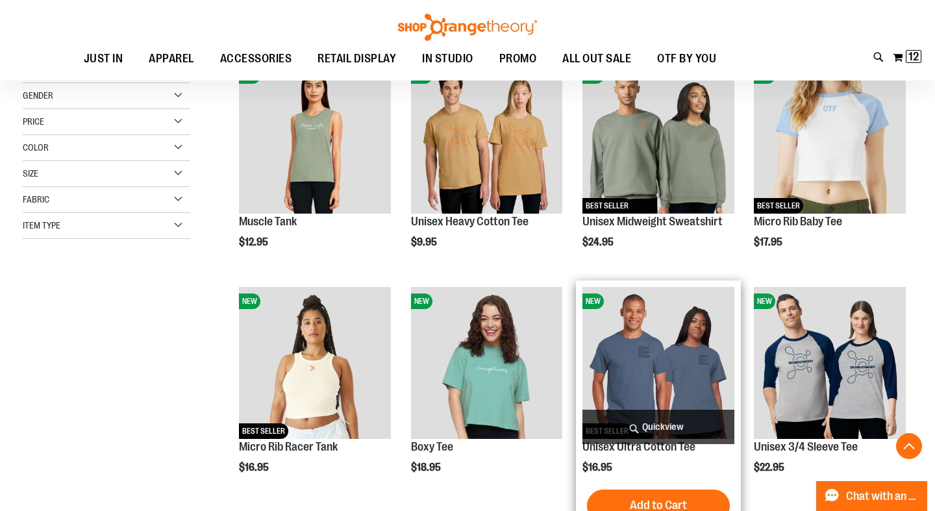
click at [673, 428] on span "Quickview" at bounding box center [658, 427] width 152 height 34
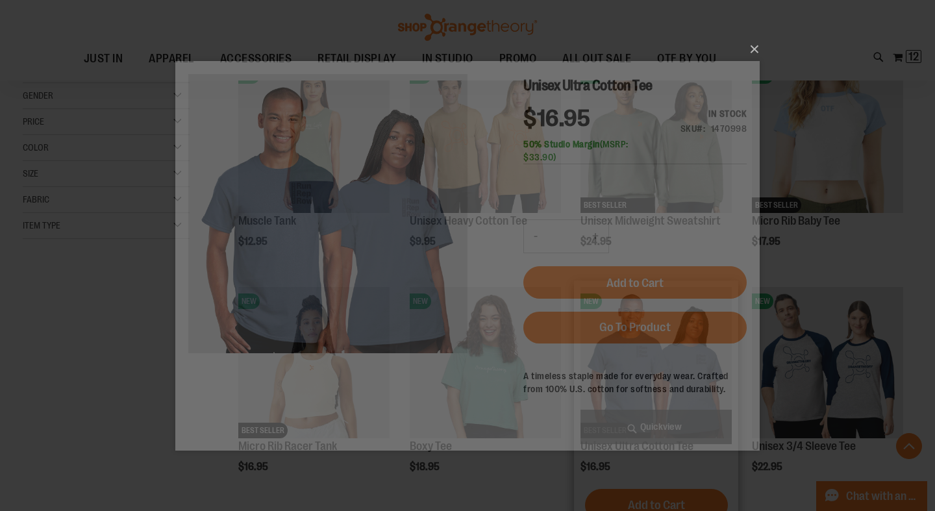
scroll to position [0, 0]
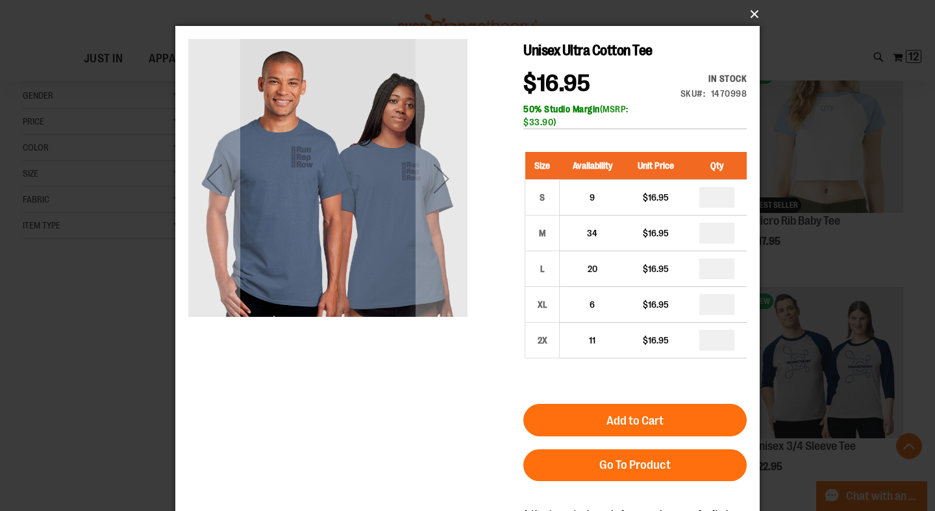
click at [754, 10] on button "×" at bounding box center [471, 14] width 584 height 29
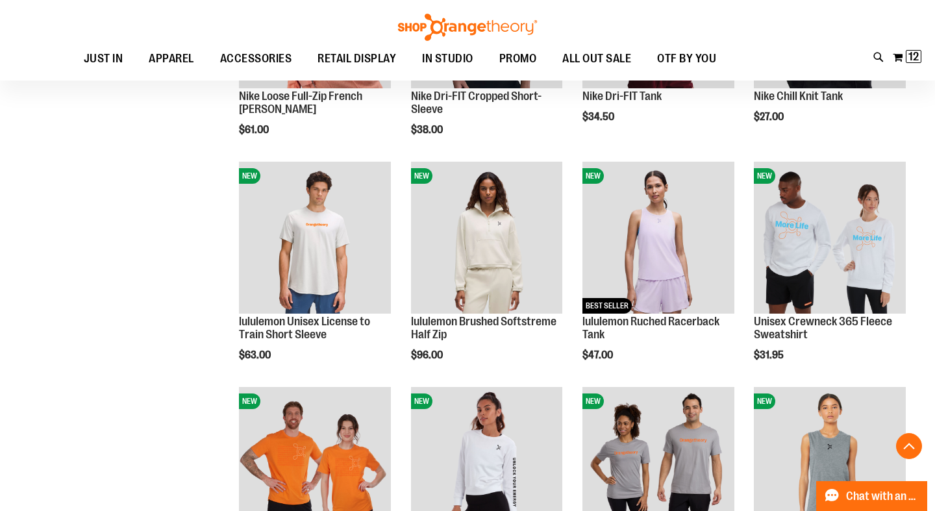
scroll to position [1000, 0]
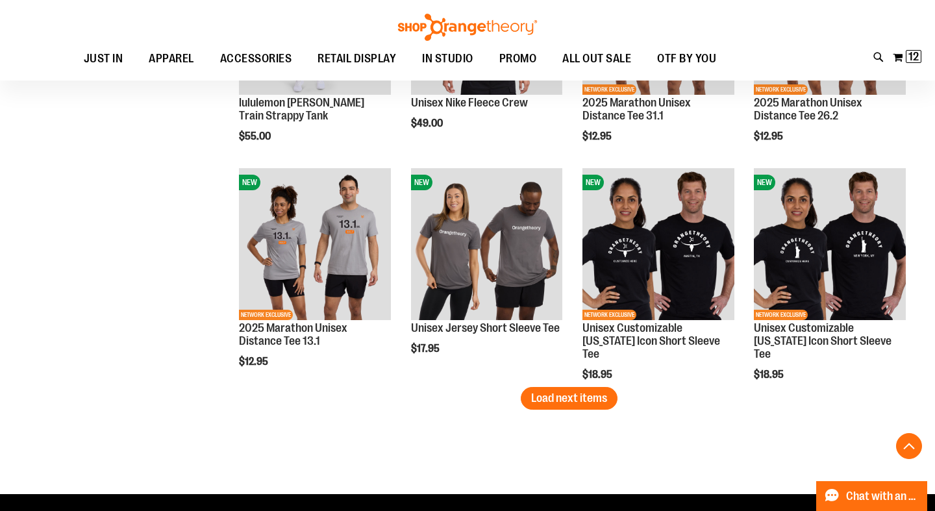
scroll to position [1891, 0]
click at [604, 397] on span "Load next items" at bounding box center [569, 397] width 76 height 13
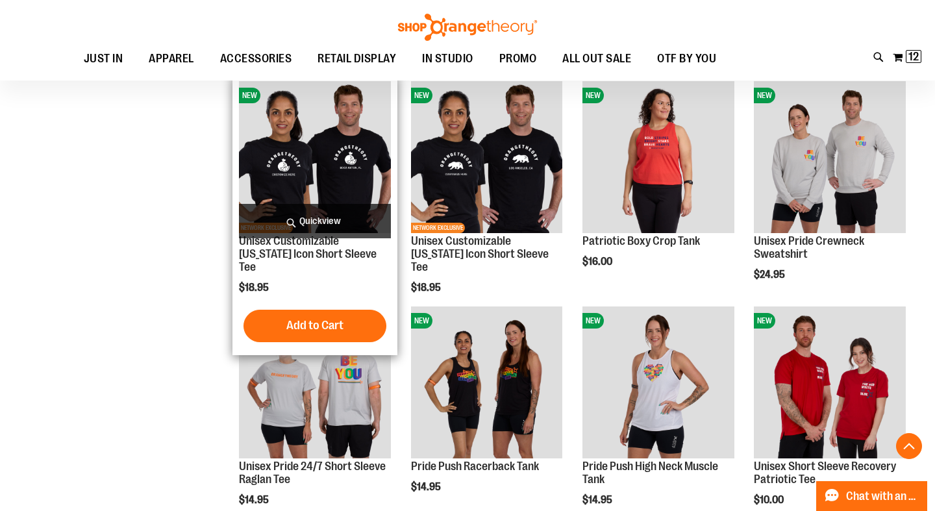
scroll to position [2194, 0]
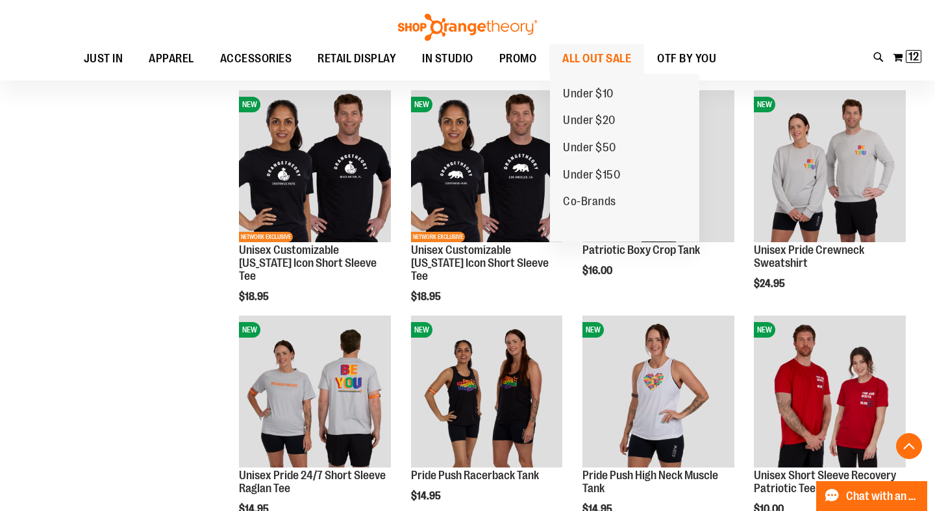
click at [600, 60] on span "ALL OUT SALE" at bounding box center [596, 58] width 69 height 29
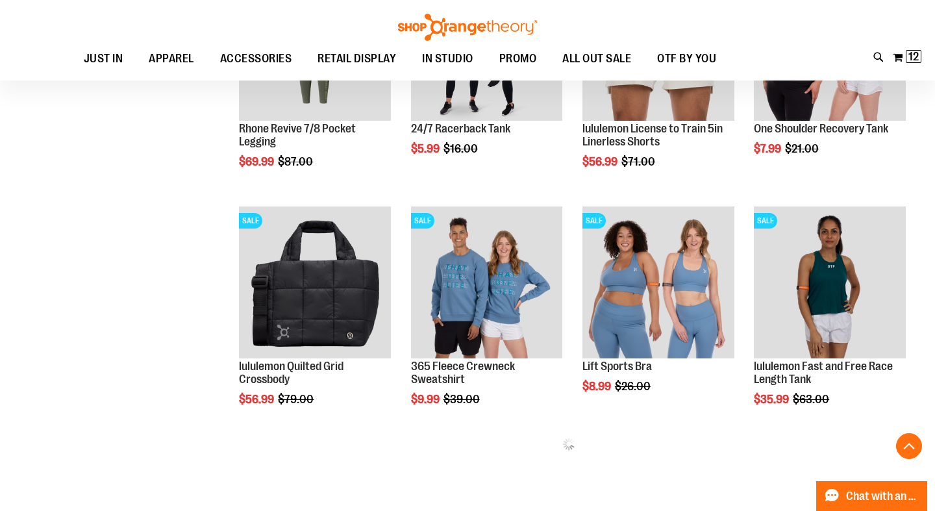
scroll to position [526, 0]
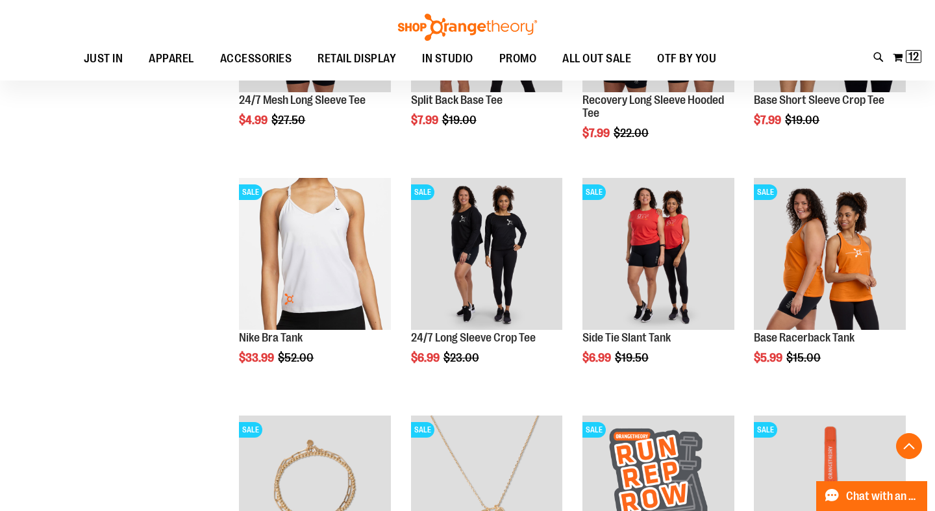
scroll to position [1511, 0]
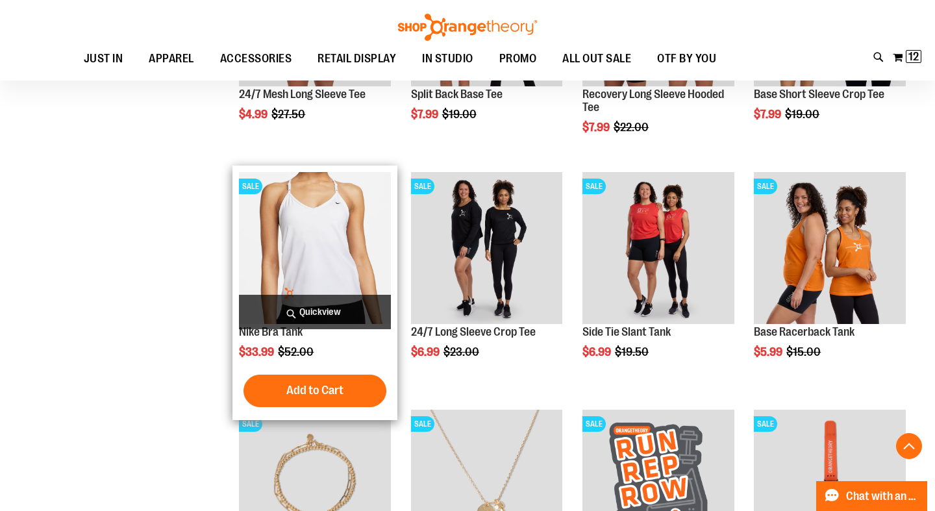
click at [318, 253] on img "product" at bounding box center [315, 248] width 152 height 152
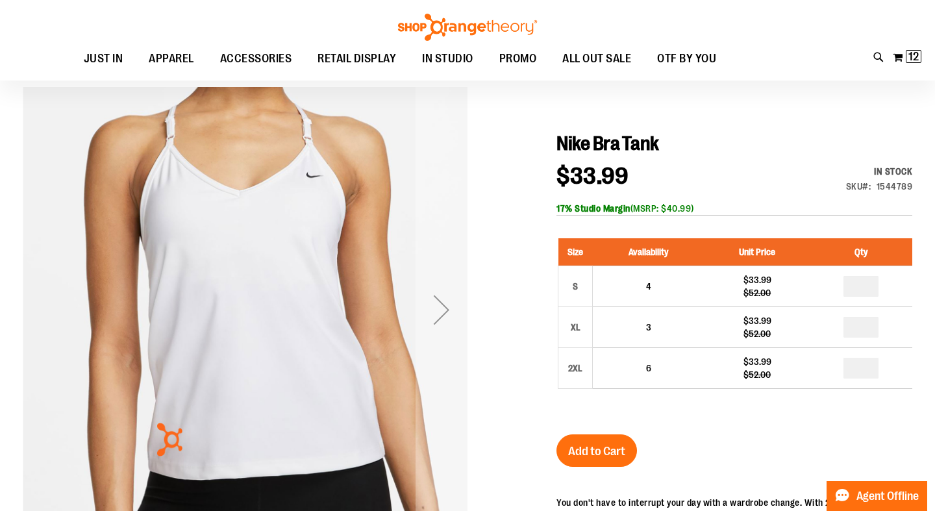
scroll to position [121, 0]
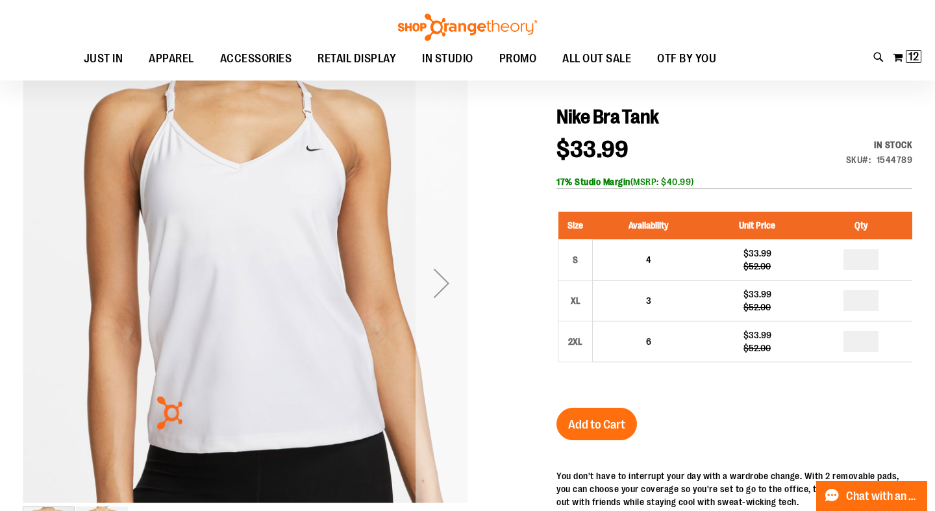
click at [443, 286] on div "Next" at bounding box center [441, 283] width 52 height 52
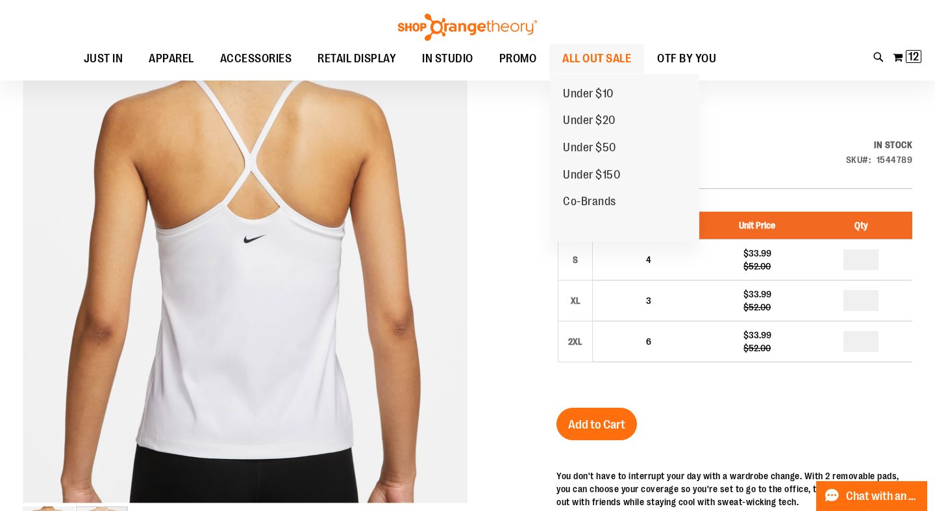
click at [614, 53] on span "ALL OUT SALE" at bounding box center [596, 58] width 69 height 29
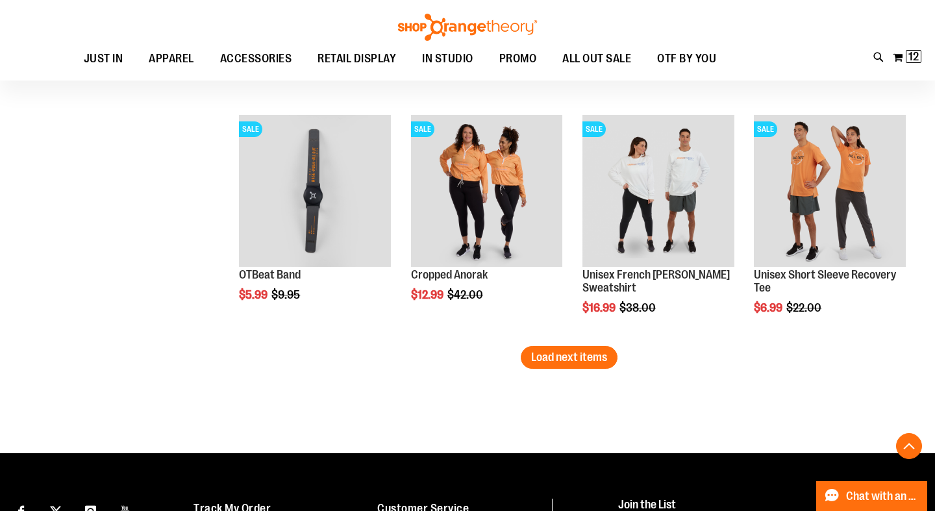
scroll to position [2047, 0]
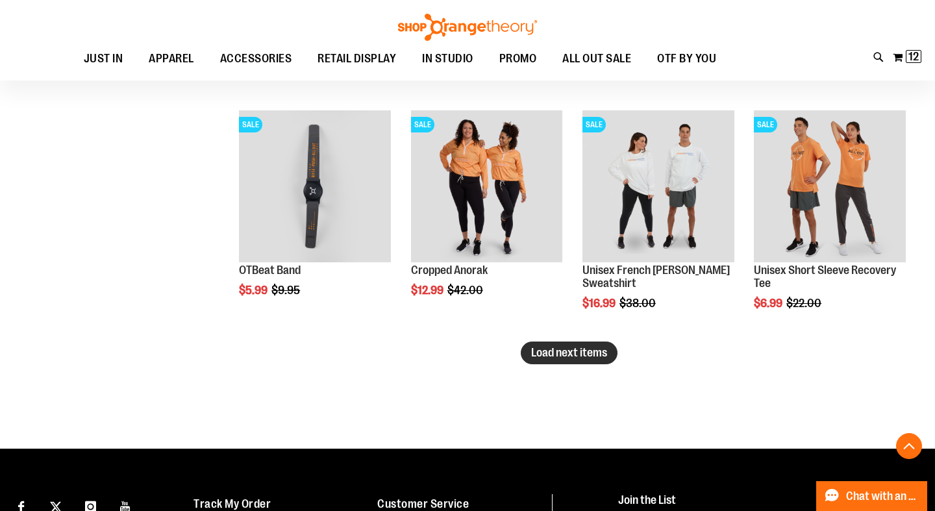
click at [594, 357] on span "Load next items" at bounding box center [569, 352] width 76 height 13
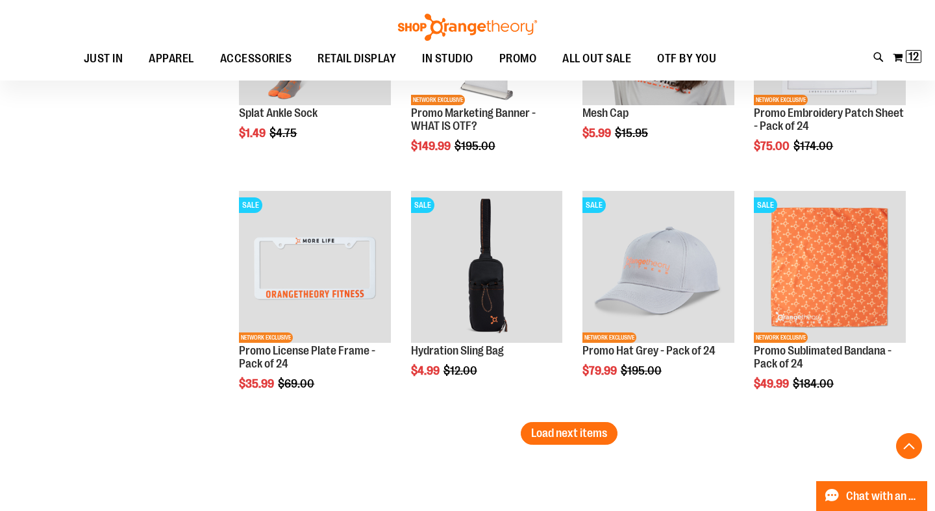
scroll to position [2681, 0]
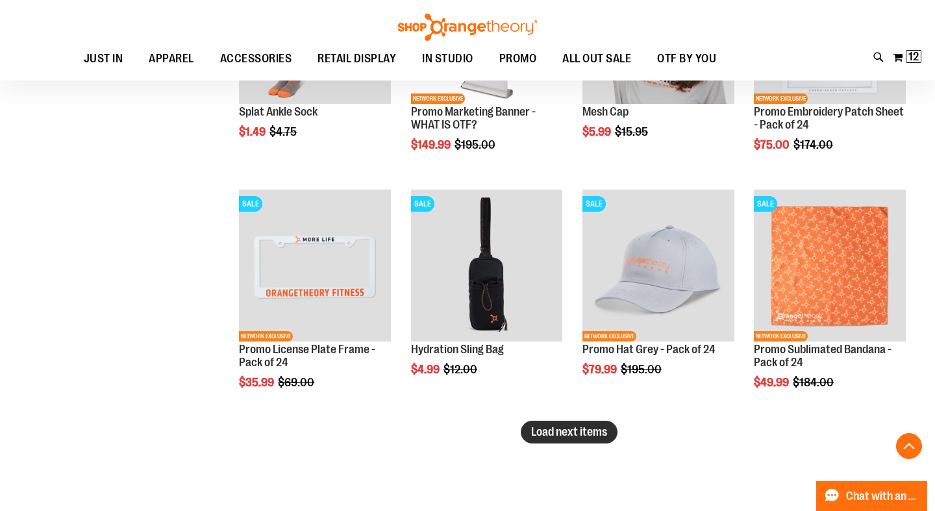
click at [554, 428] on span "Load next items" at bounding box center [569, 431] width 76 height 13
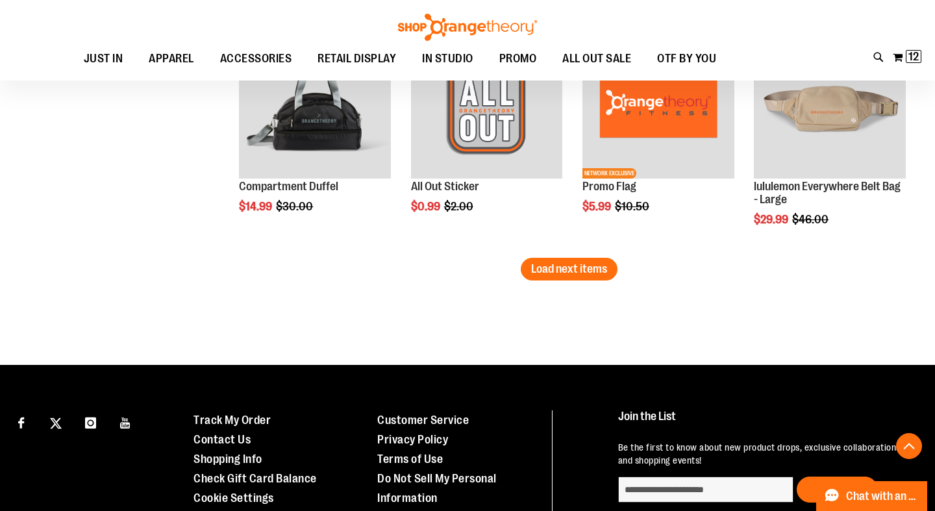
scroll to position [3564, 0]
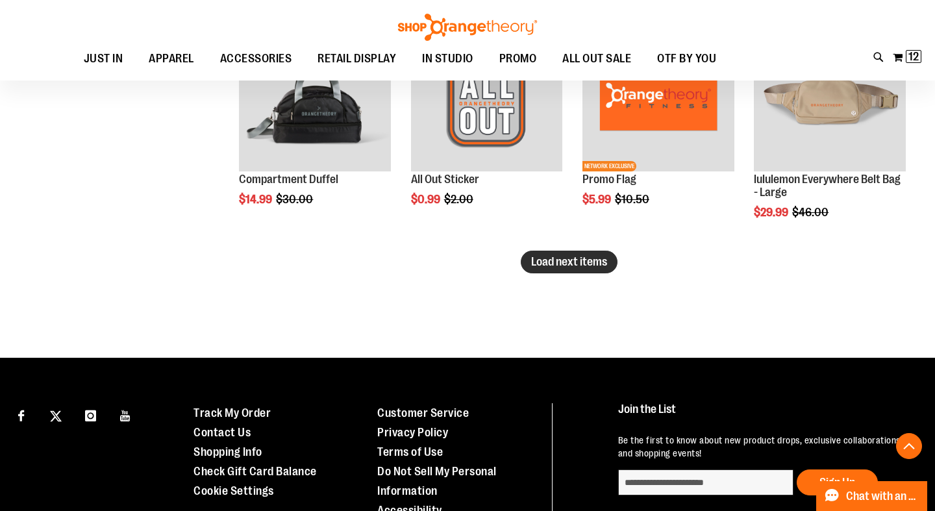
click at [549, 262] on span "Load next items" at bounding box center [569, 261] width 76 height 13
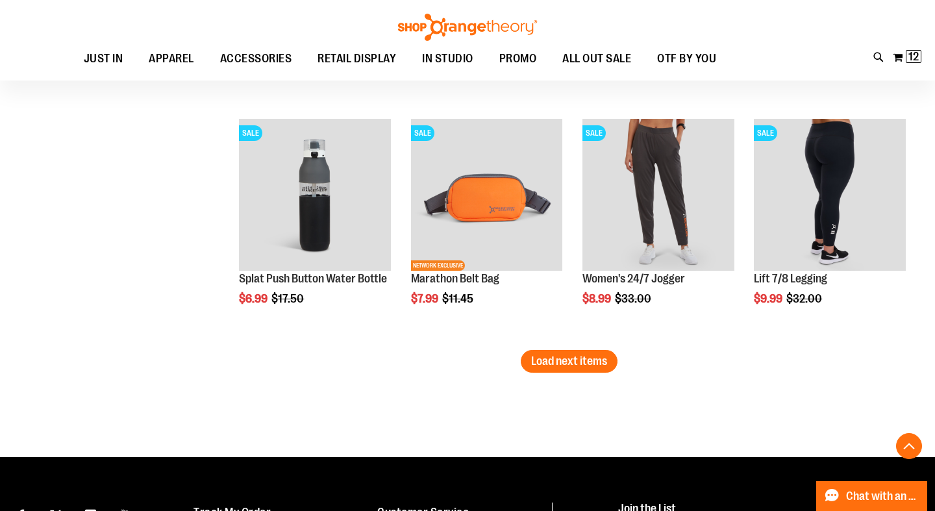
scroll to position [4179, 0]
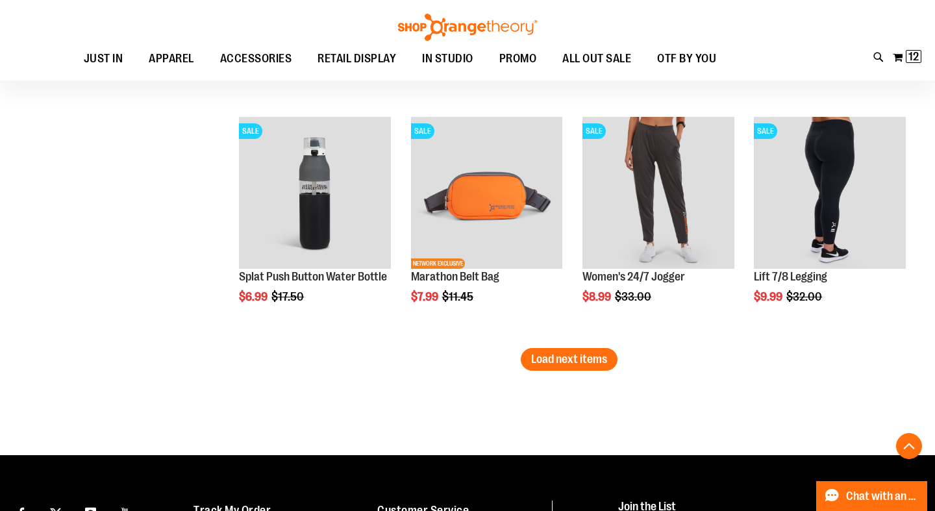
click at [582, 364] on span "Load next items" at bounding box center [569, 358] width 76 height 13
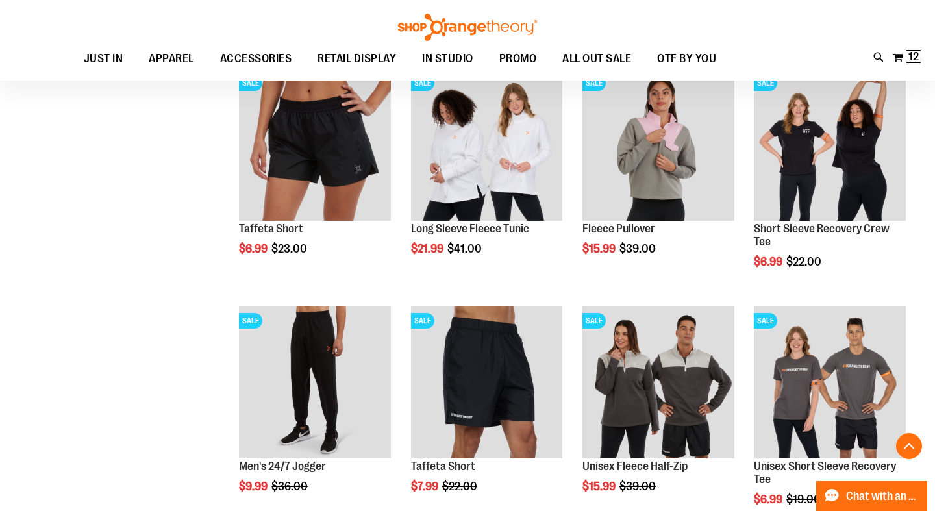
scroll to position [4466, 0]
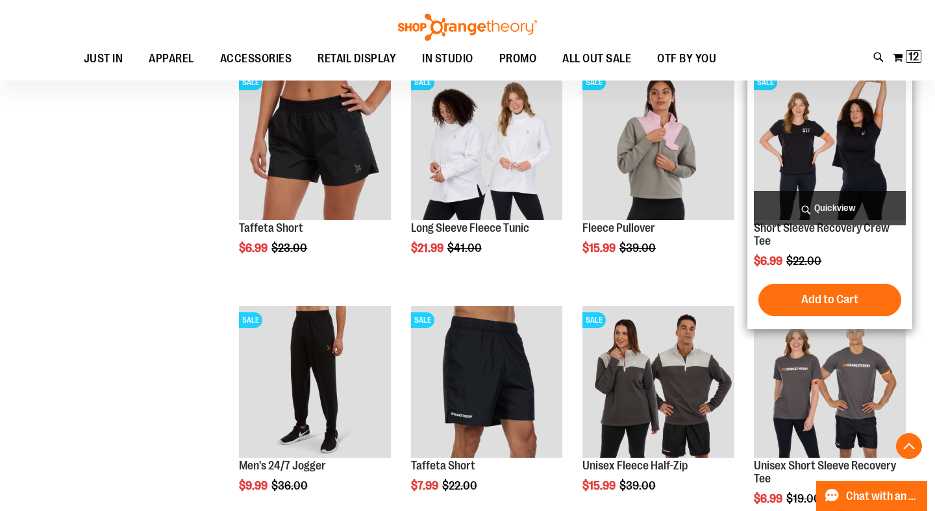
click at [828, 203] on span "Quickview" at bounding box center [830, 208] width 152 height 34
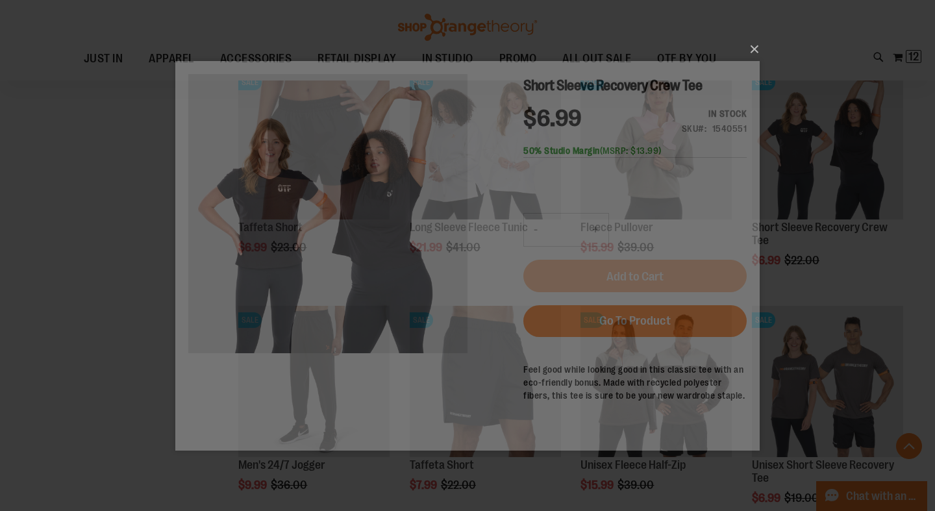
scroll to position [0, 0]
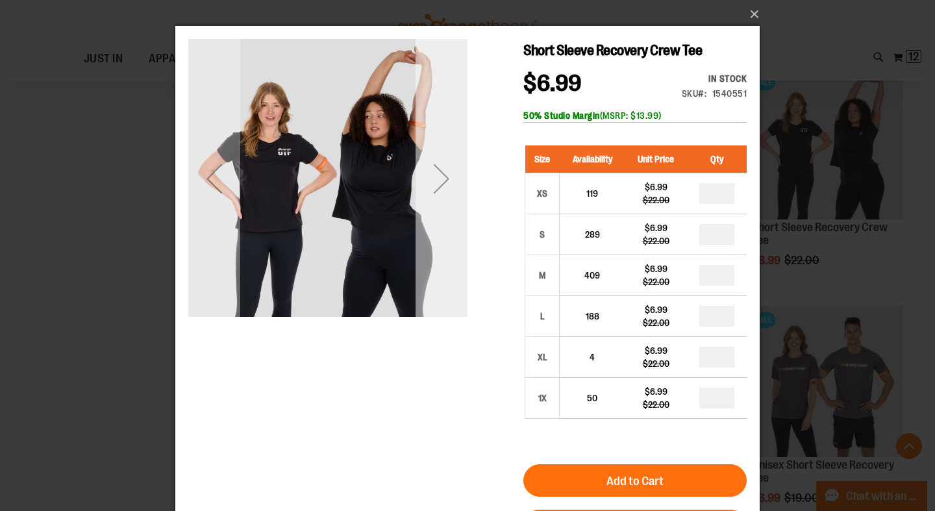
click at [443, 179] on div "Next" at bounding box center [441, 179] width 52 height 52
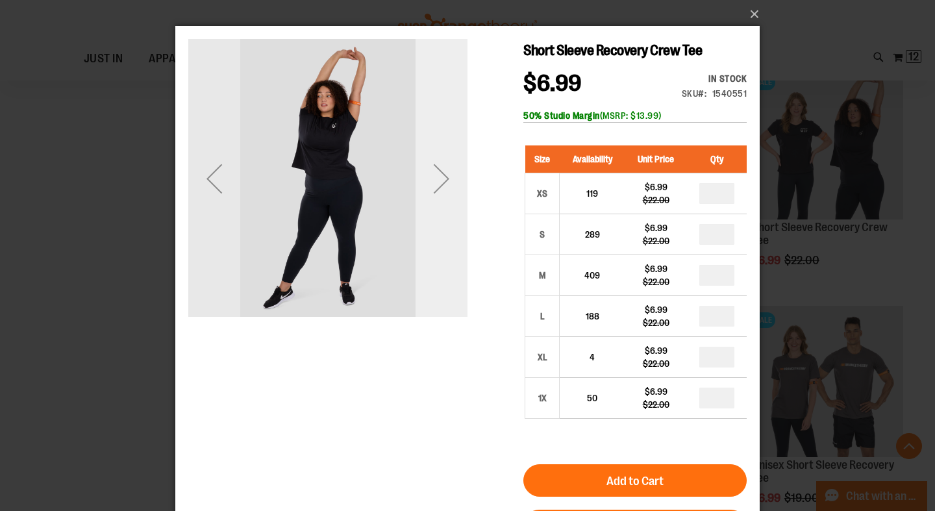
click at [443, 179] on div "Next" at bounding box center [441, 179] width 52 height 52
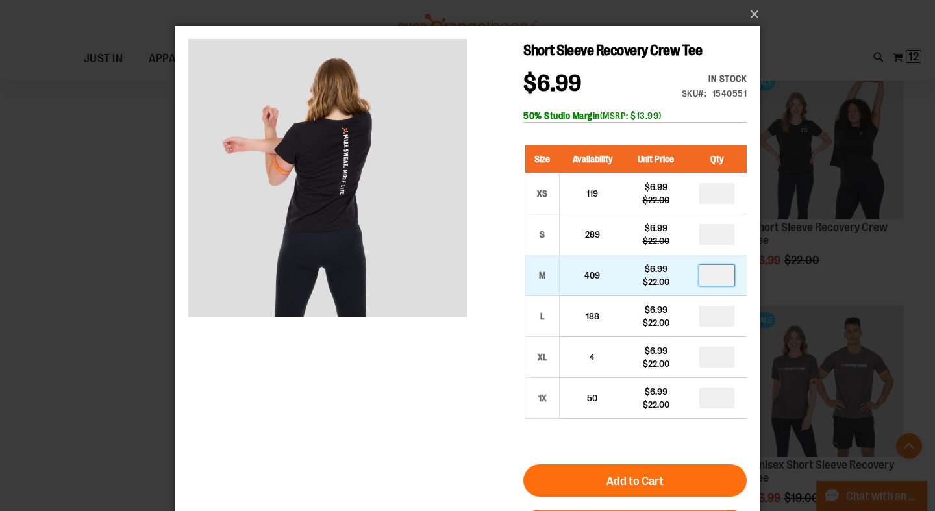
click at [723, 274] on input "number" at bounding box center [716, 275] width 35 height 21
type input "*"
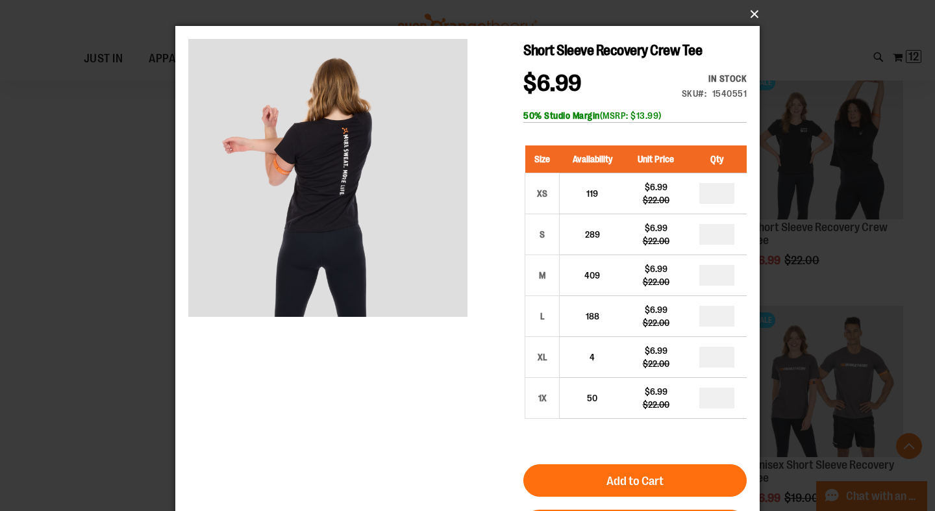
click at [750, 12] on button "×" at bounding box center [471, 14] width 584 height 29
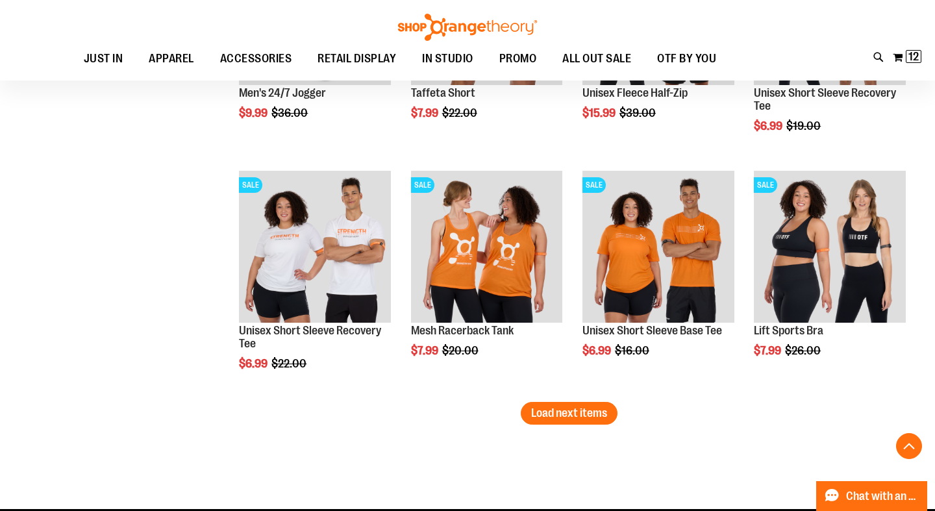
scroll to position [4839, 0]
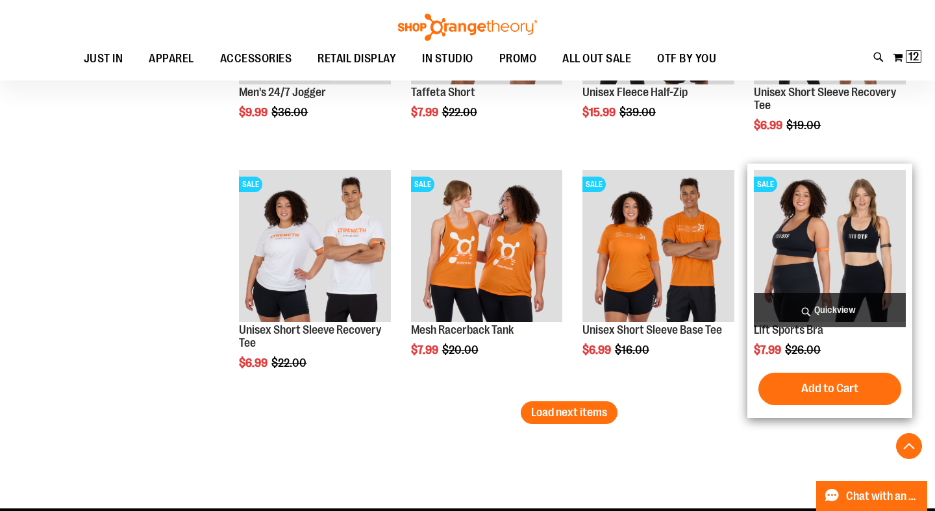
click at [828, 230] on img "product" at bounding box center [830, 246] width 152 height 152
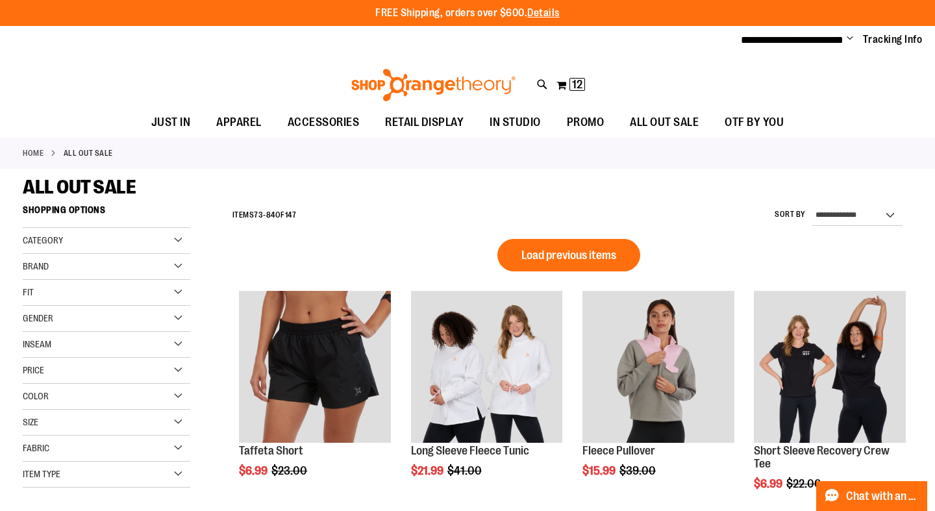
click at [556, 252] on span "Load previous items" at bounding box center [568, 255] width 95 height 13
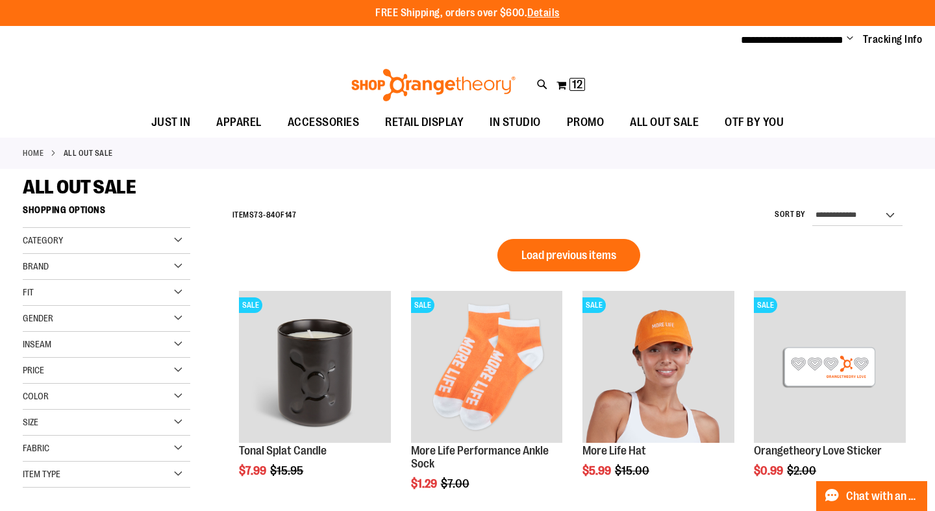
click at [556, 252] on span "Load previous items" at bounding box center [568, 255] width 95 height 13
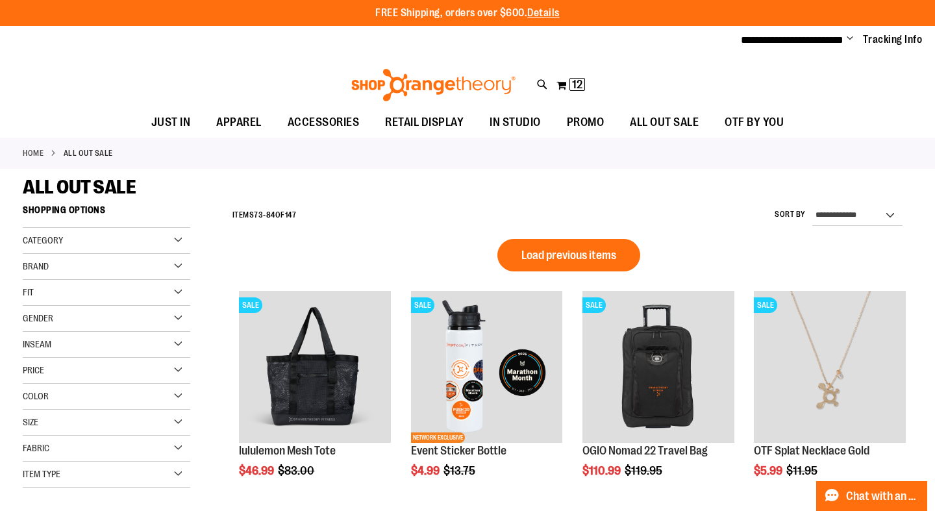
click at [556, 252] on span "Load previous items" at bounding box center [568, 255] width 95 height 13
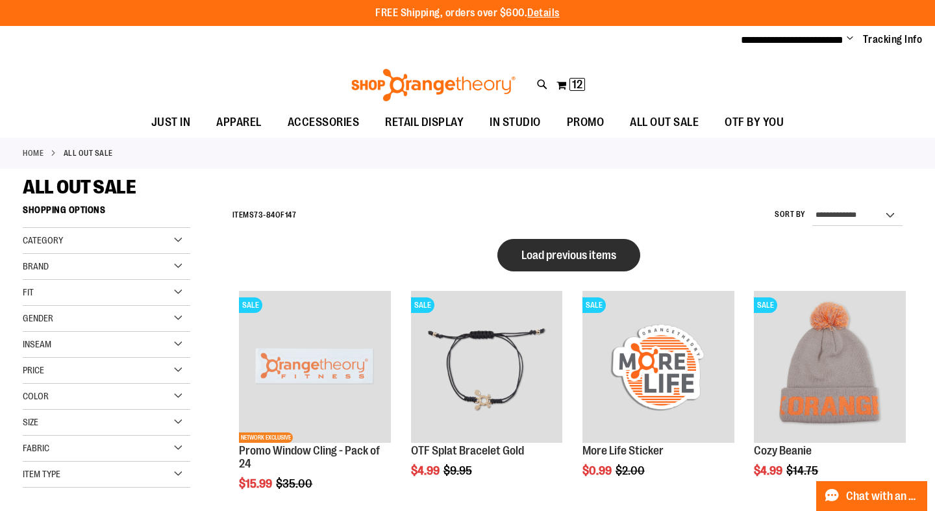
click at [569, 257] on span "Load previous items" at bounding box center [568, 255] width 95 height 13
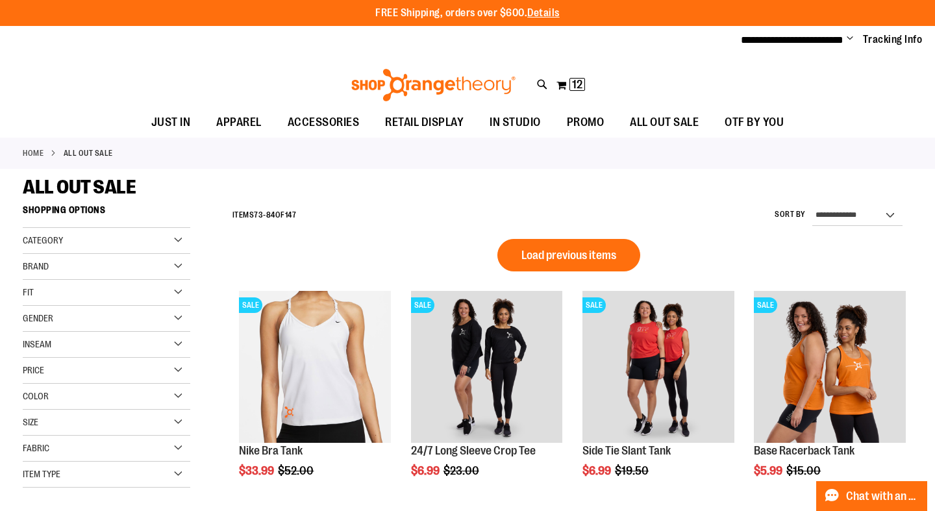
click at [569, 257] on span "Load previous items" at bounding box center [568, 255] width 95 height 13
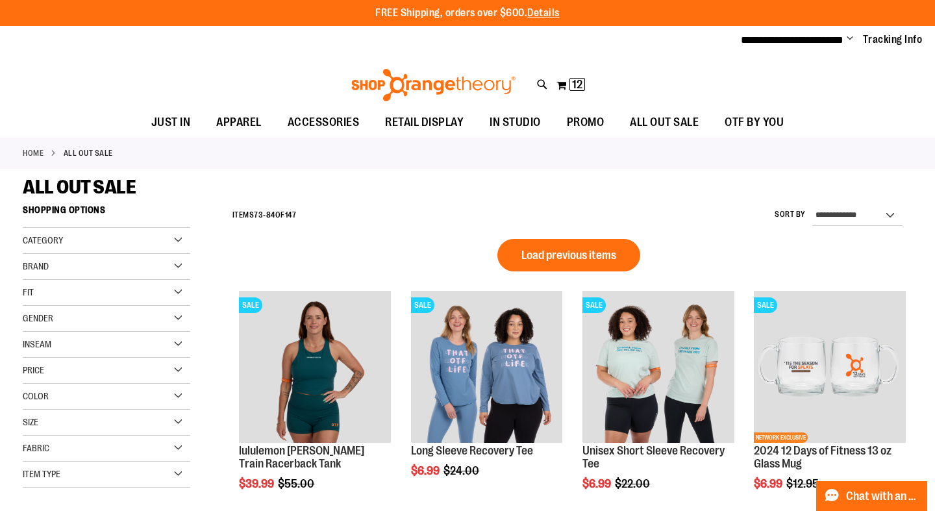
click at [569, 257] on span "Load previous items" at bounding box center [568, 255] width 95 height 13
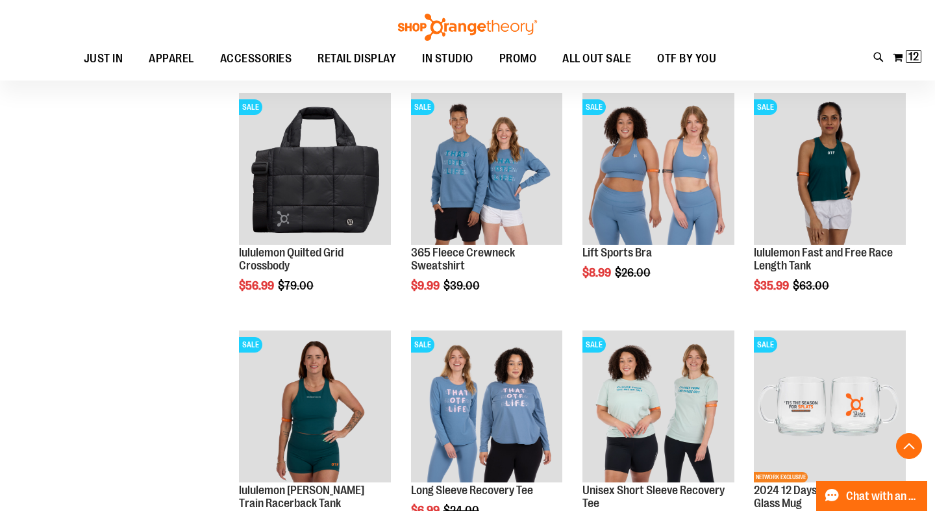
scroll to position [501, 0]
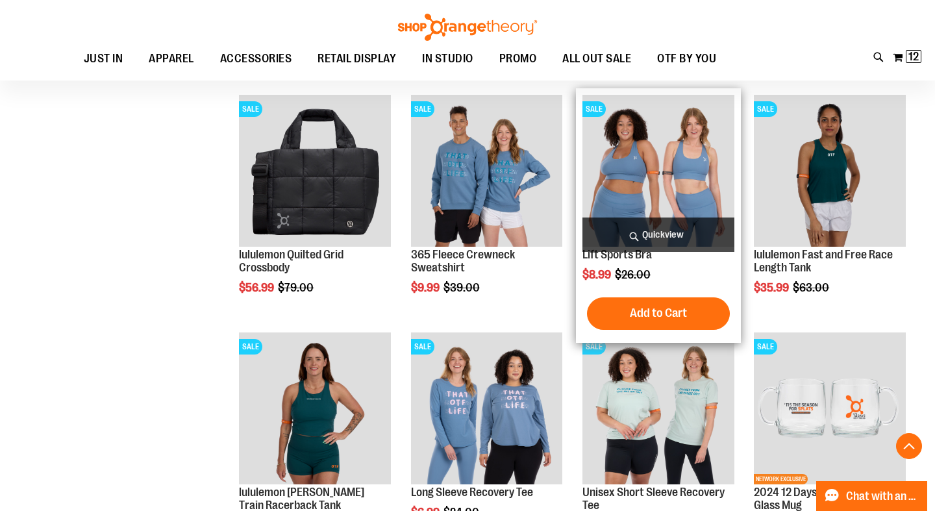
click at [713, 157] on img "product" at bounding box center [658, 171] width 152 height 152
click at [653, 316] on span "Add to Cart" at bounding box center [658, 313] width 57 height 14
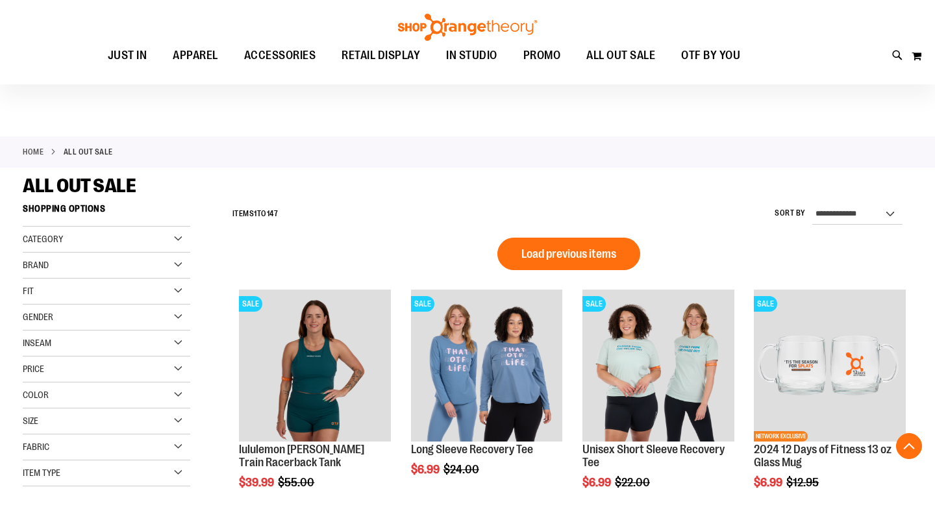
scroll to position [501, 0]
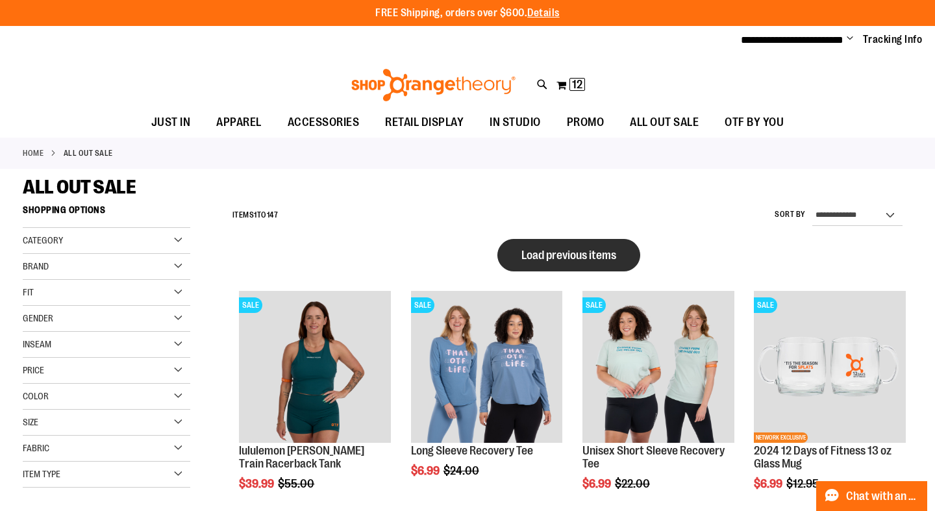
click at [570, 254] on span "Load previous items" at bounding box center [568, 255] width 95 height 13
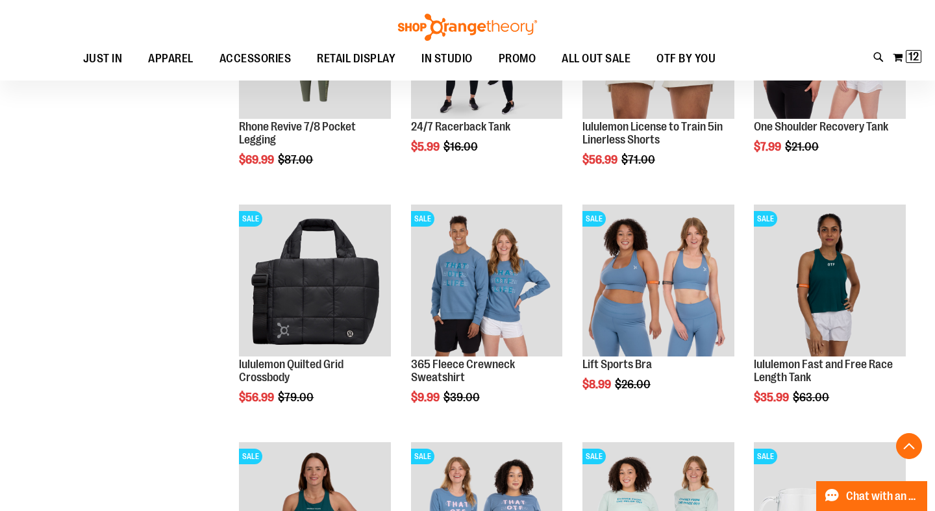
scroll to position [538, 0]
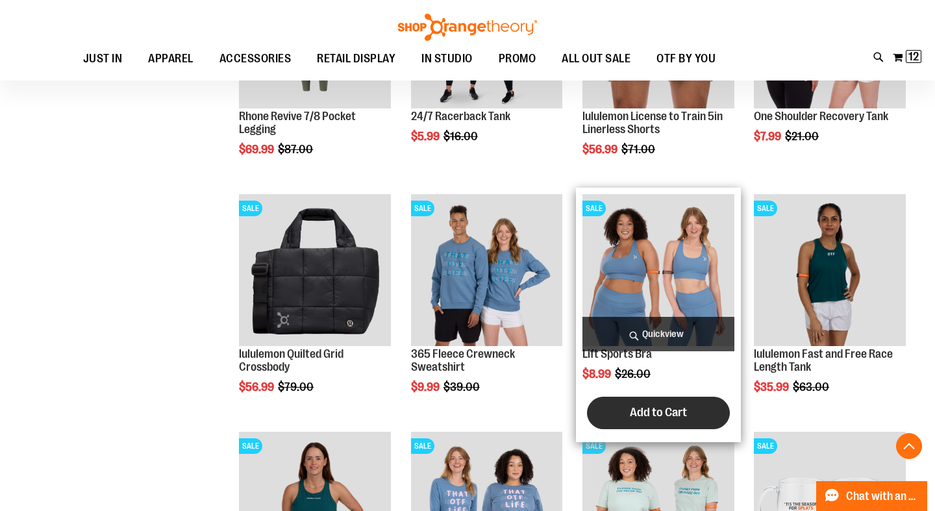
click at [668, 412] on span "Add to Cart" at bounding box center [658, 412] width 57 height 14
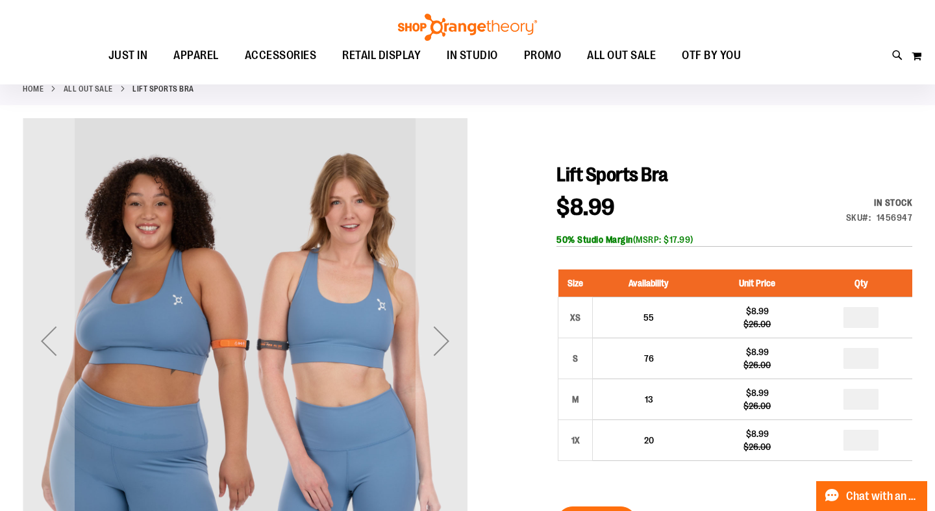
scroll to position [73, 0]
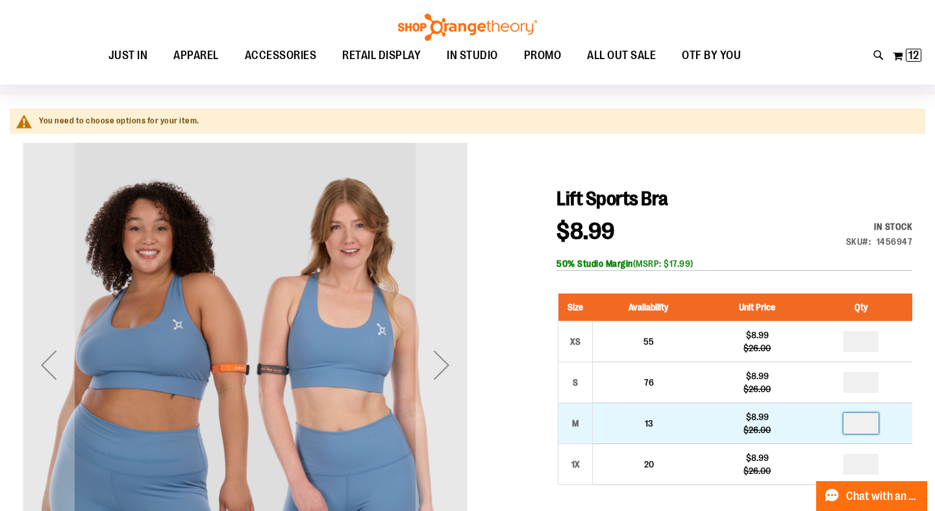
click at [871, 423] on input "number" at bounding box center [860, 423] width 35 height 21
type input "*"
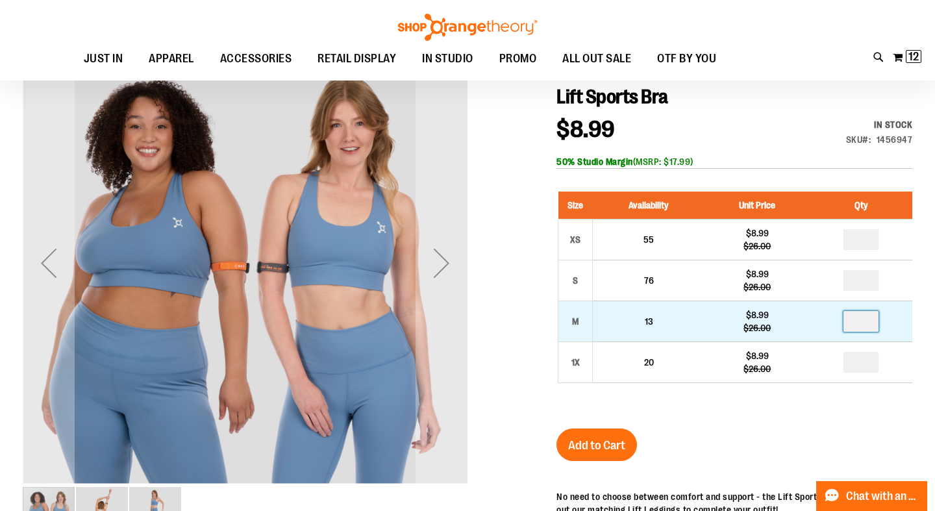
scroll to position [179, 0]
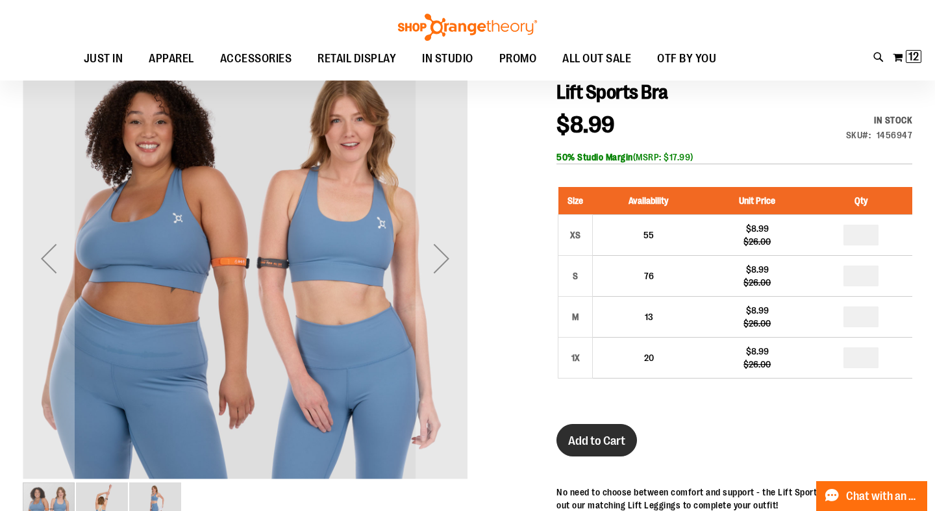
click at [586, 441] on span "Add to Cart" at bounding box center [596, 441] width 57 height 14
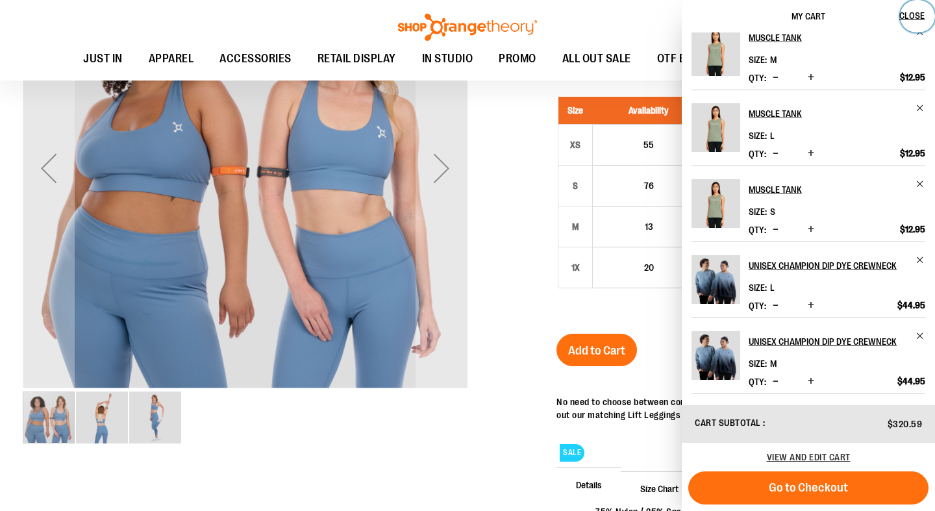
scroll to position [238, 0]
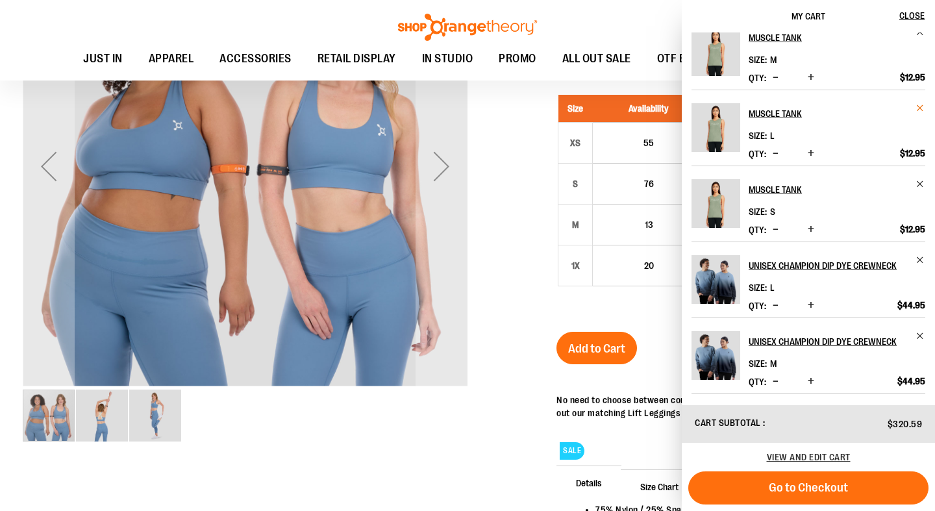
click at [916, 106] on span "Remove item" at bounding box center [920, 108] width 10 height 10
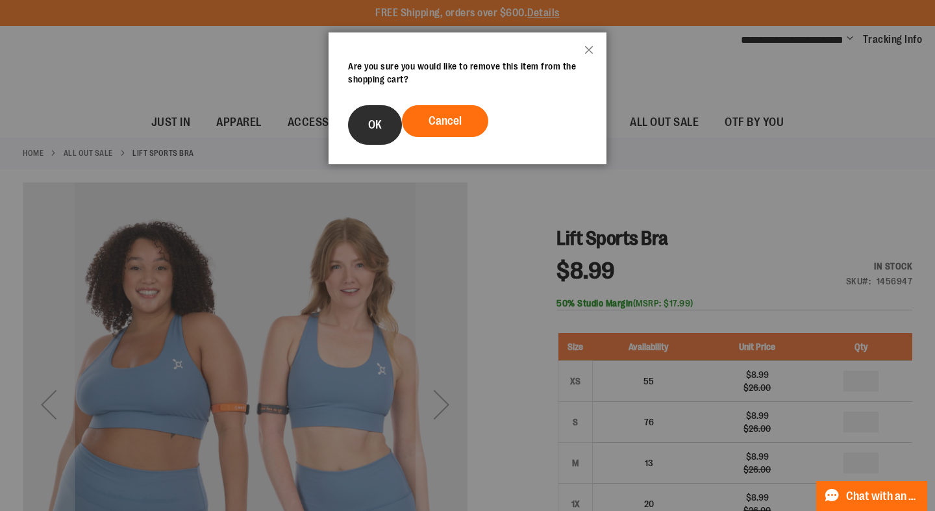
click at [368, 127] on span "OK" at bounding box center [375, 124] width 14 height 13
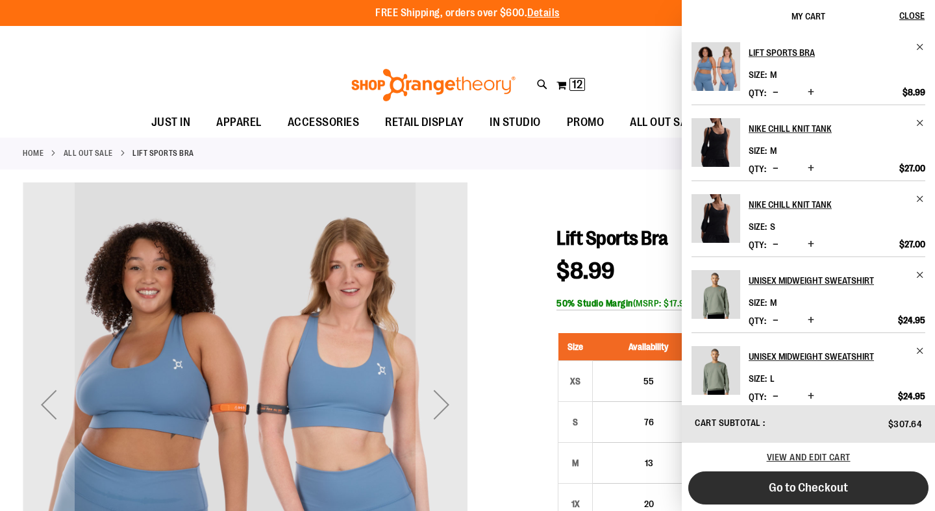
click at [819, 485] on span "Go to Checkout" at bounding box center [808, 487] width 79 height 14
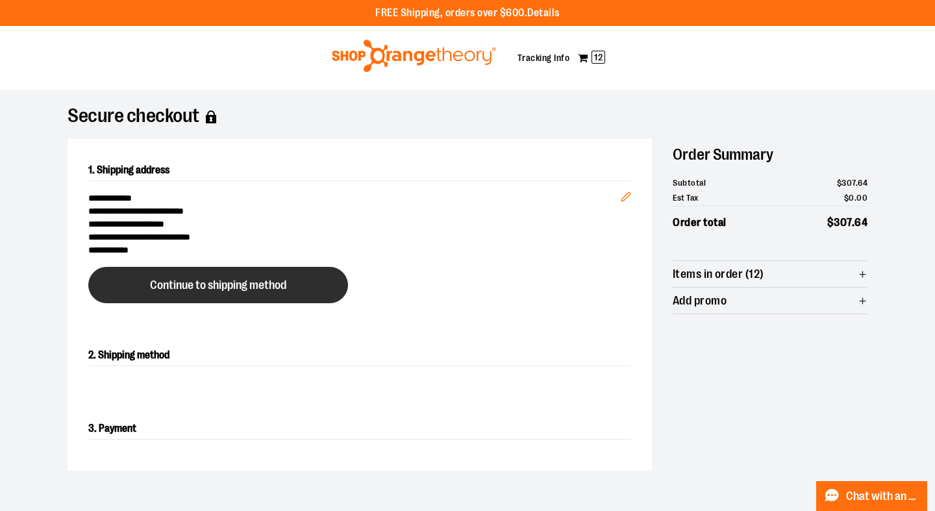
click at [258, 286] on span "Continue to shipping method" at bounding box center [218, 285] width 136 height 12
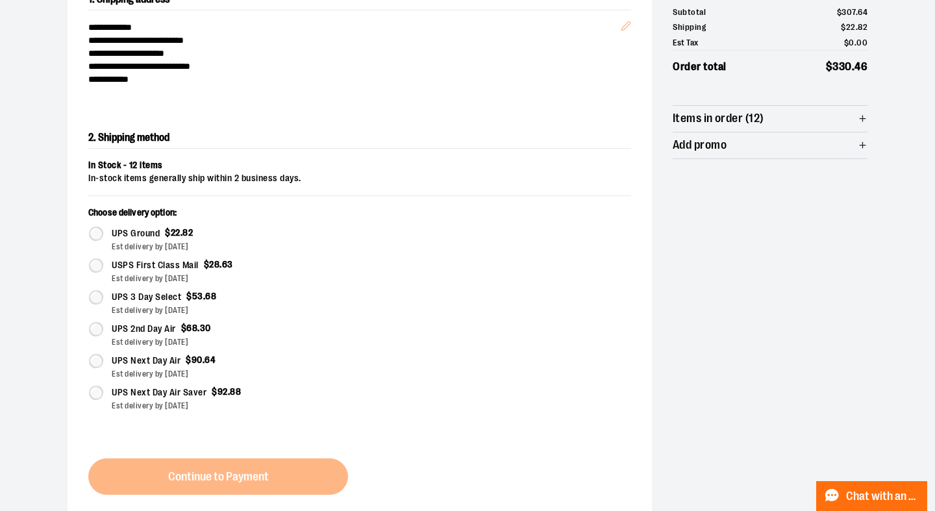
scroll to position [221, 0]
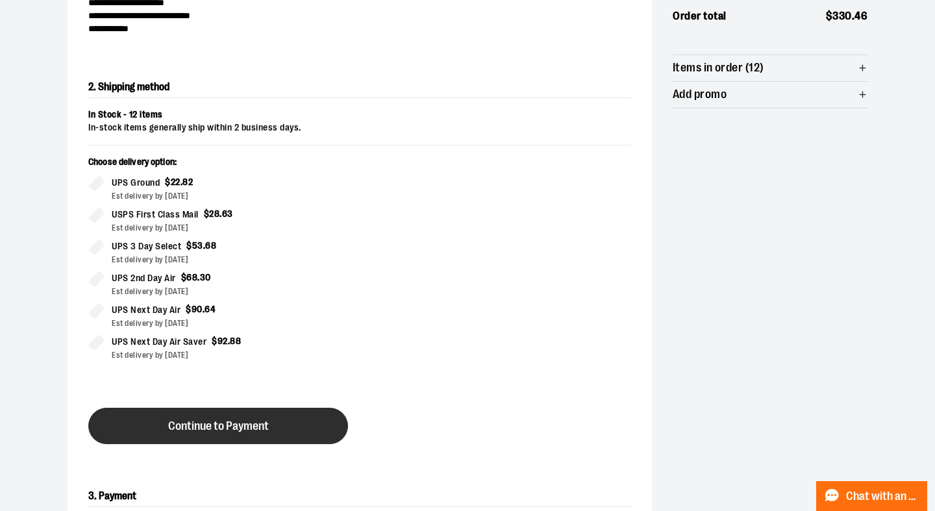
click at [246, 420] on span "Continue to Payment" at bounding box center [218, 426] width 101 height 12
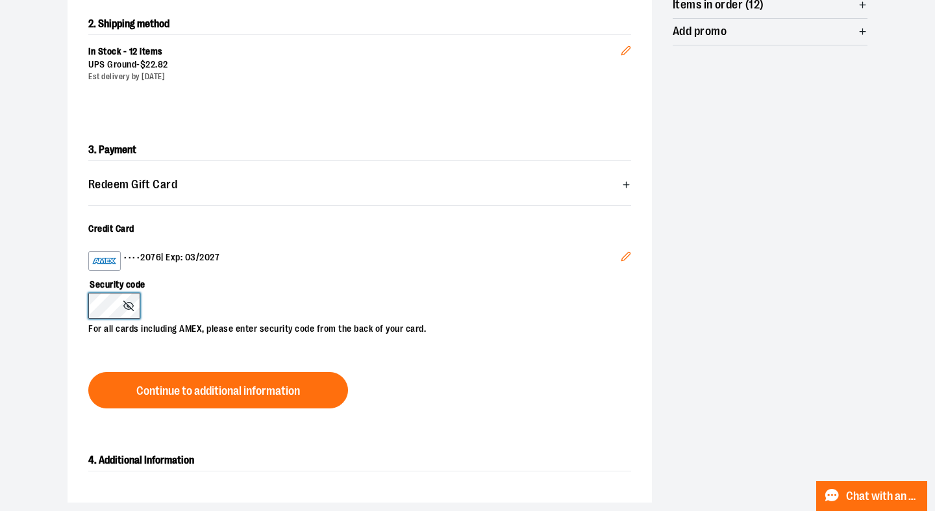
scroll to position [286, 0]
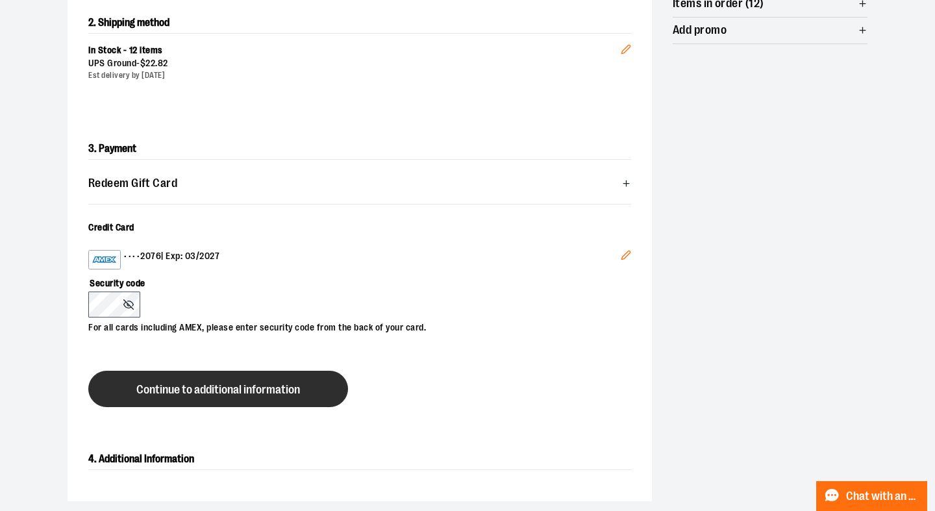
click at [253, 386] on span "Continue to additional information" at bounding box center [218, 390] width 164 height 12
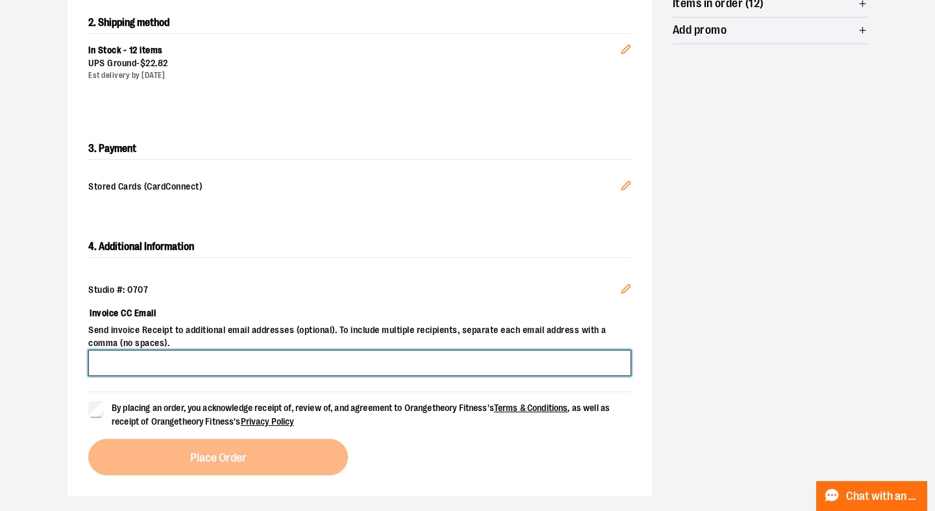
click at [257, 364] on input "Invoice CC Email" at bounding box center [359, 363] width 543 height 26
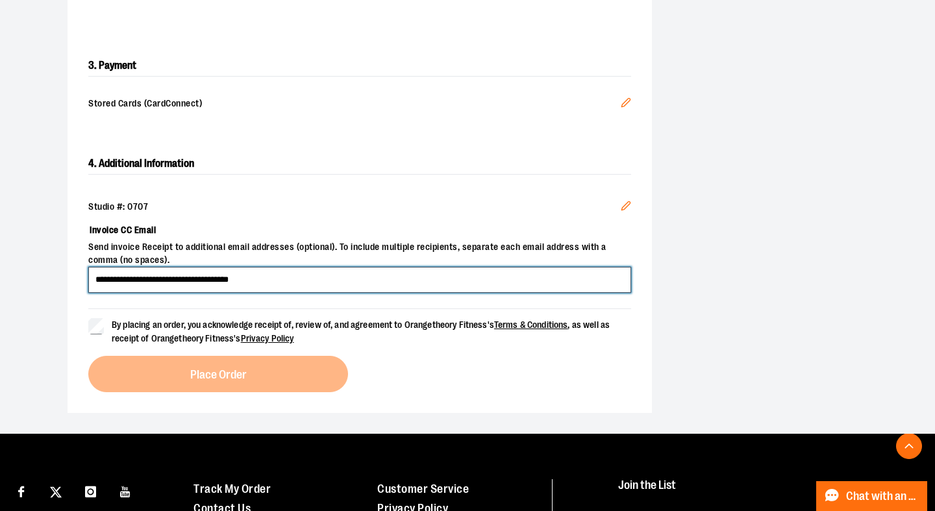
scroll to position [378, 0]
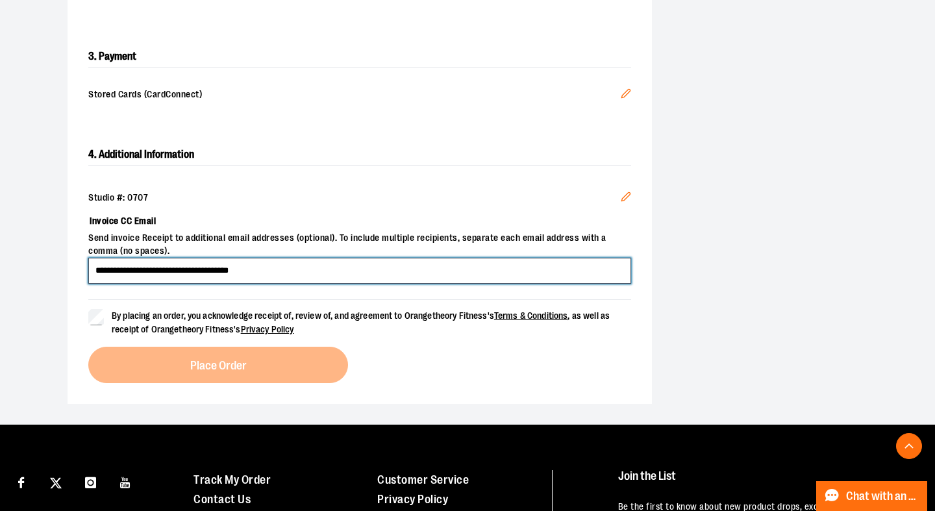
type input "**********"
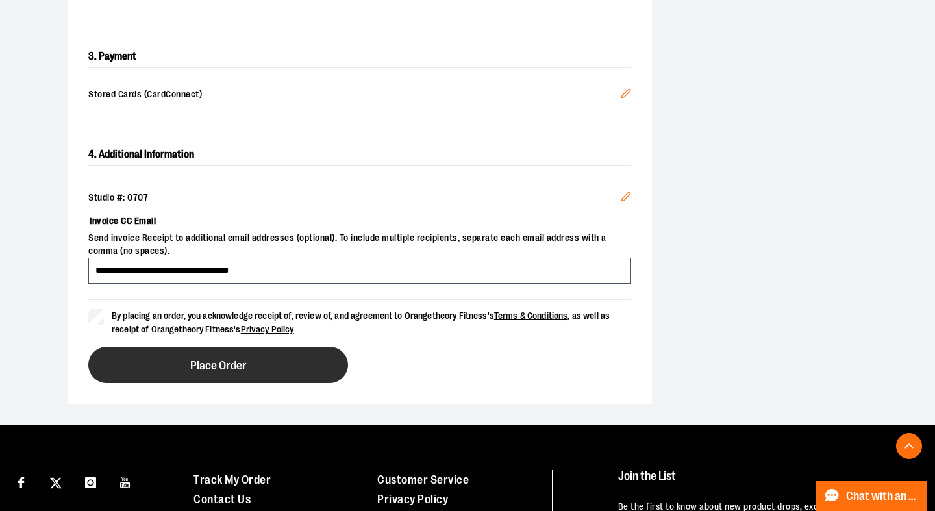
click at [214, 360] on span "Place Order" at bounding box center [218, 366] width 56 height 12
